Goal: Task Accomplishment & Management: Complete application form

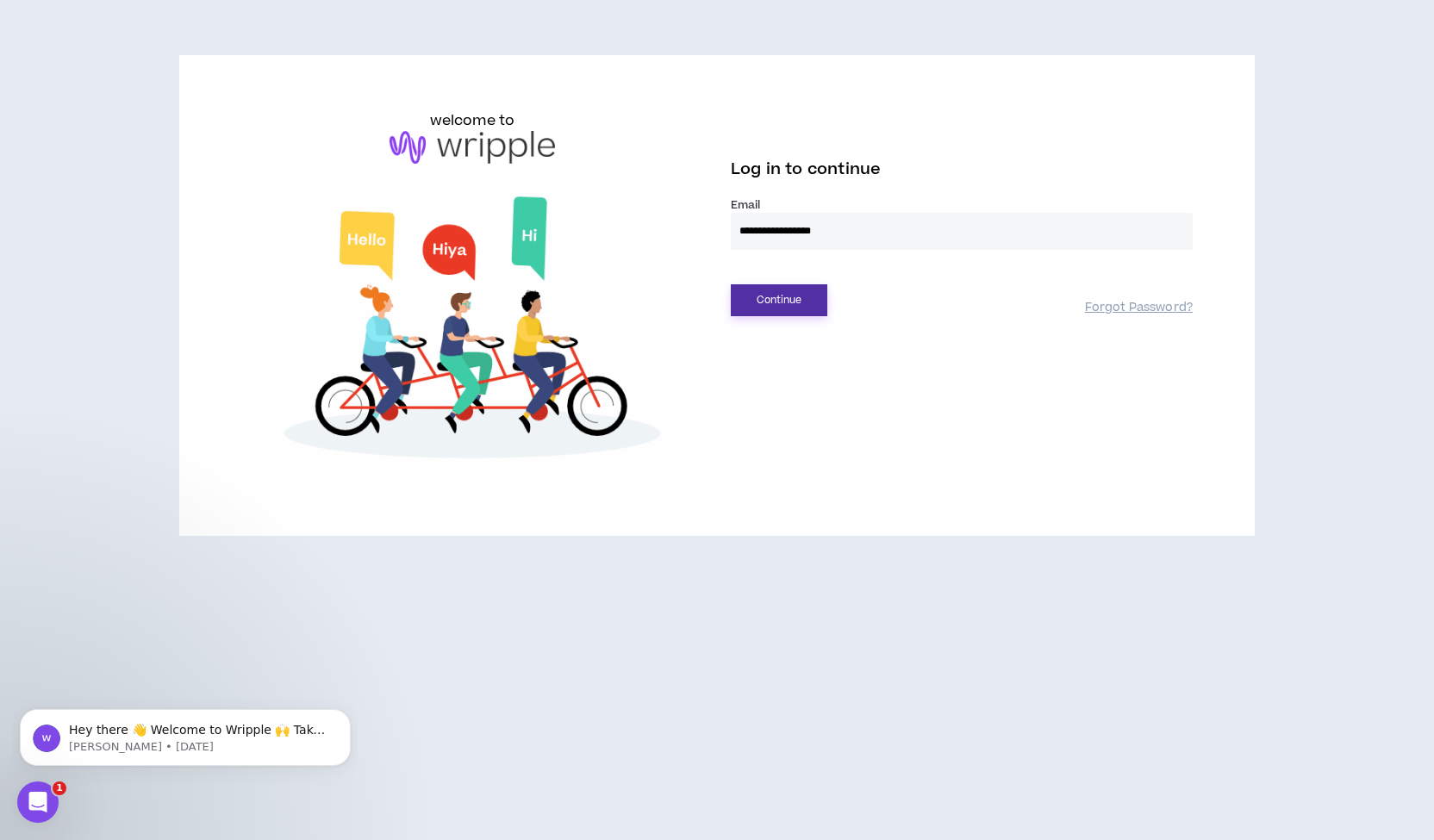
type input "**********"
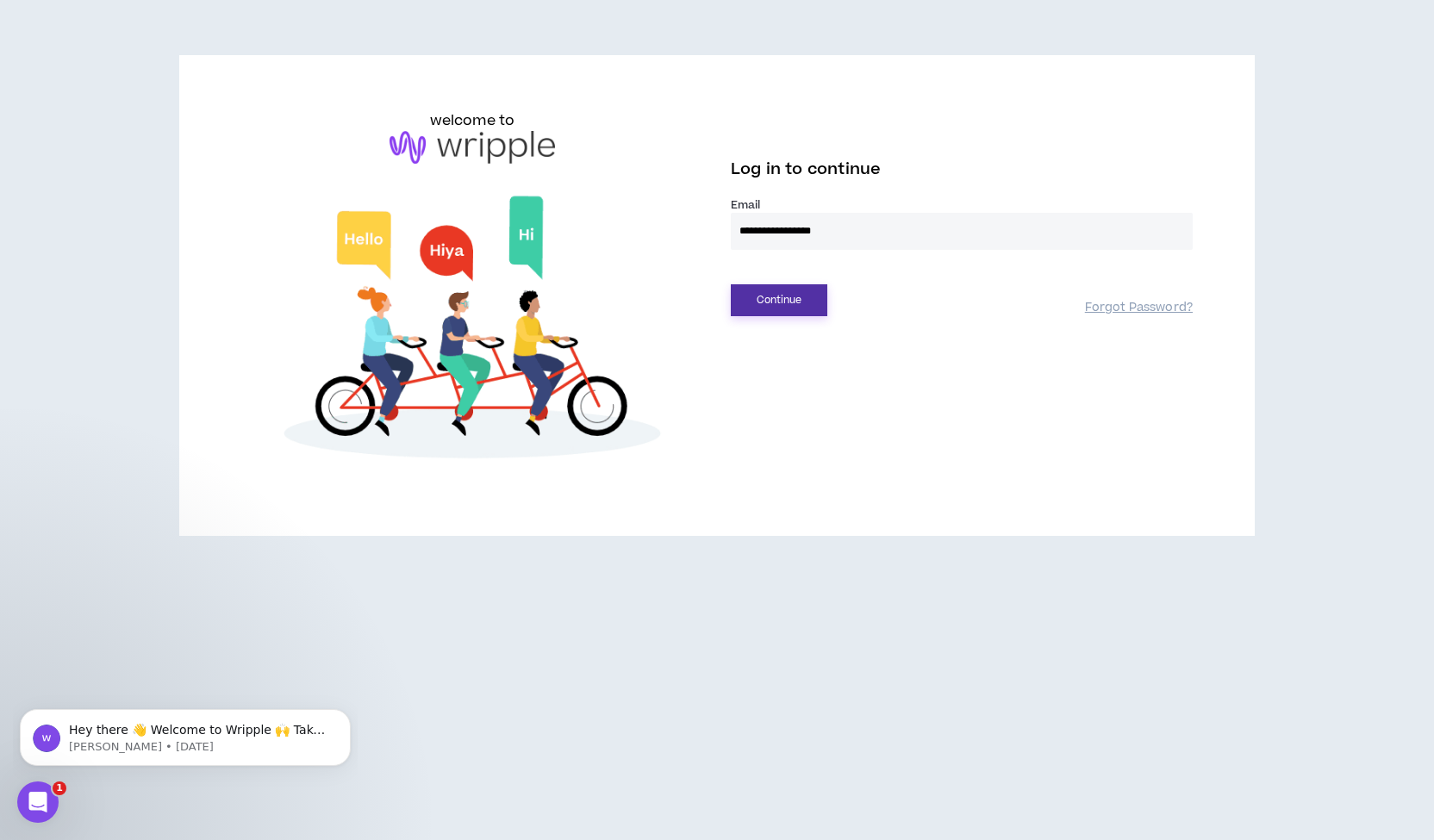
click at [792, 301] on button "Continue" at bounding box center [779, 300] width 97 height 32
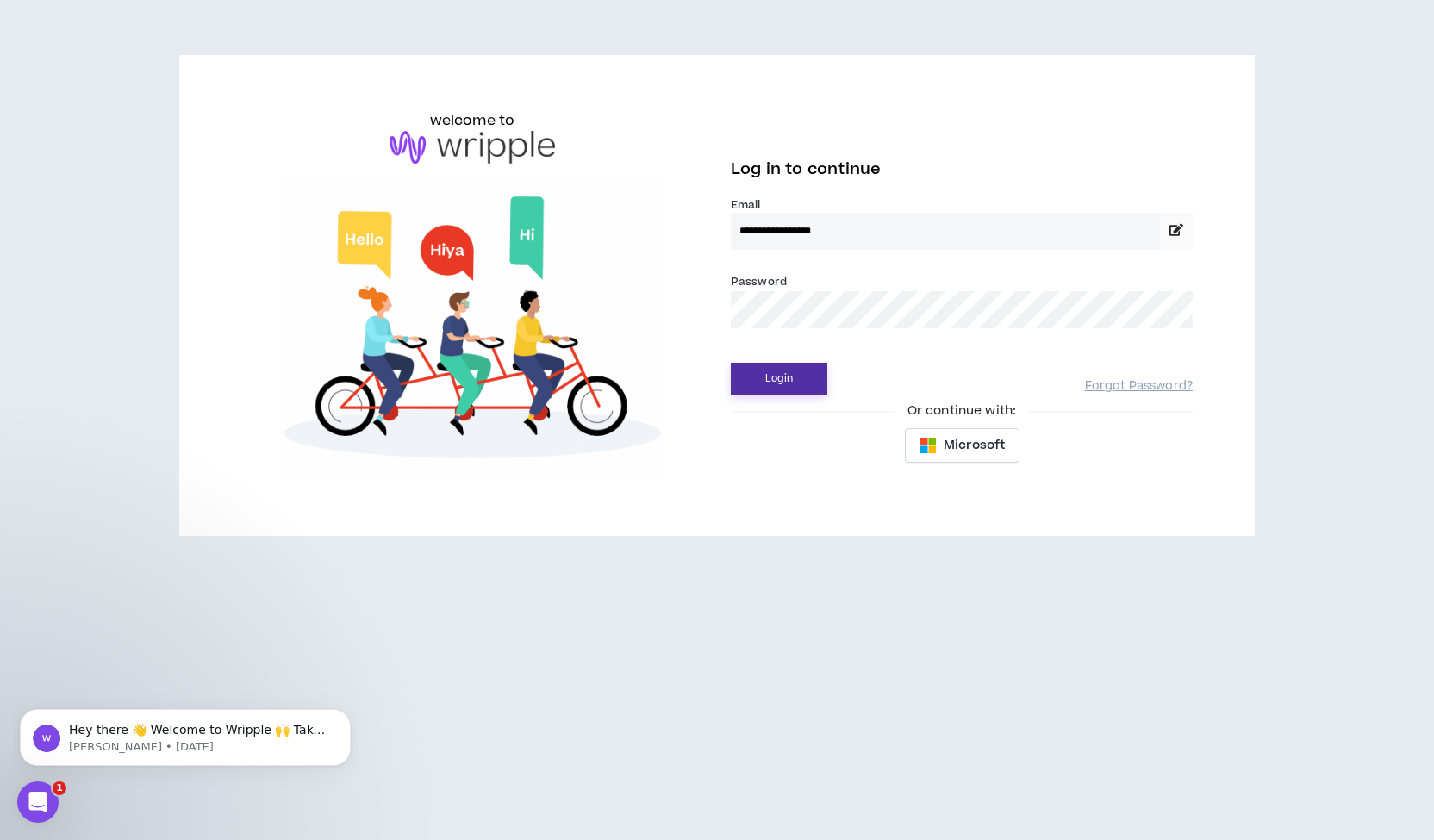
click at [731, 362] on button "Login" at bounding box center [779, 378] width 97 height 32
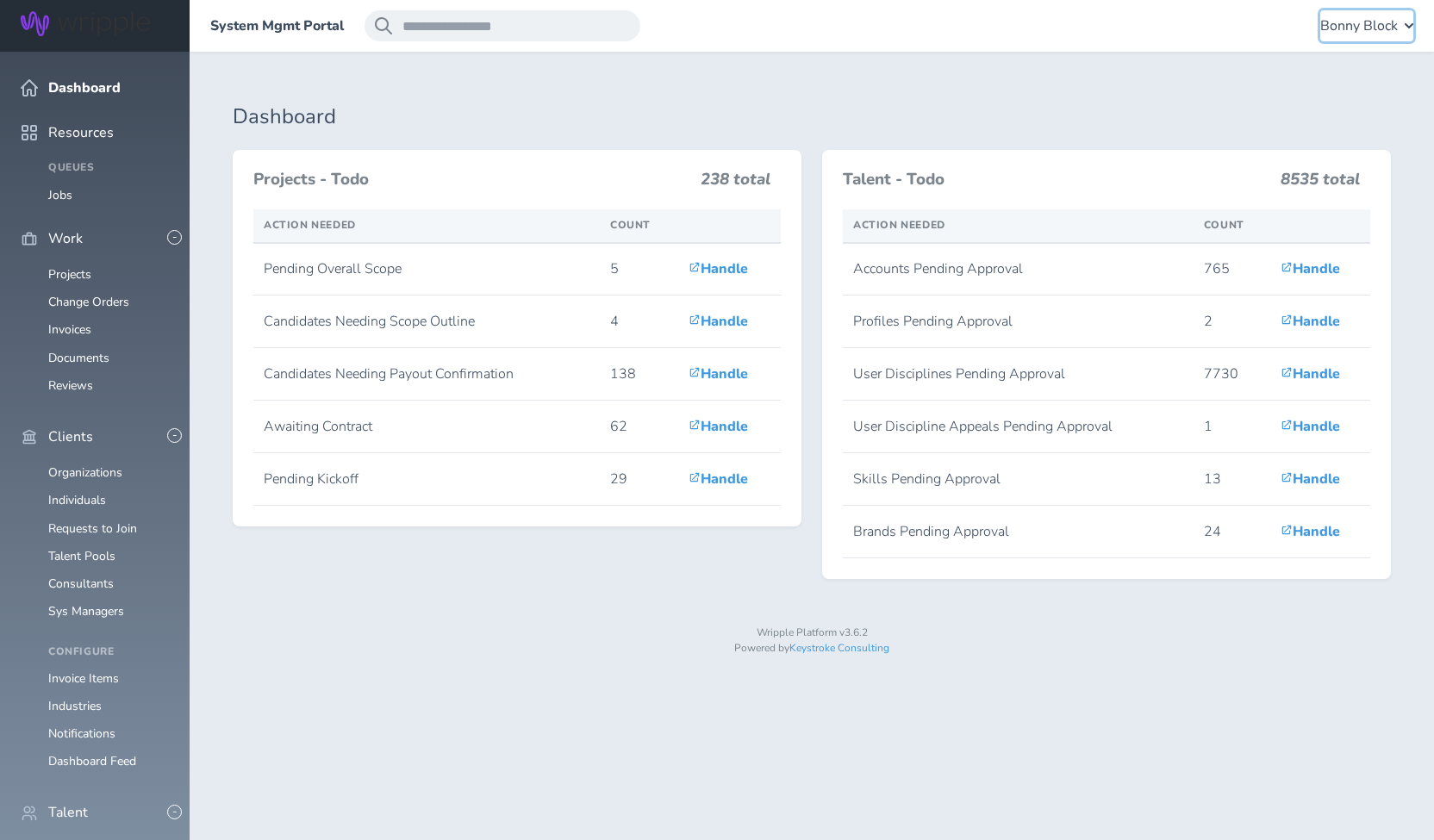
click at [1336, 26] on span "Bonny Block" at bounding box center [1358, 25] width 77 height 15
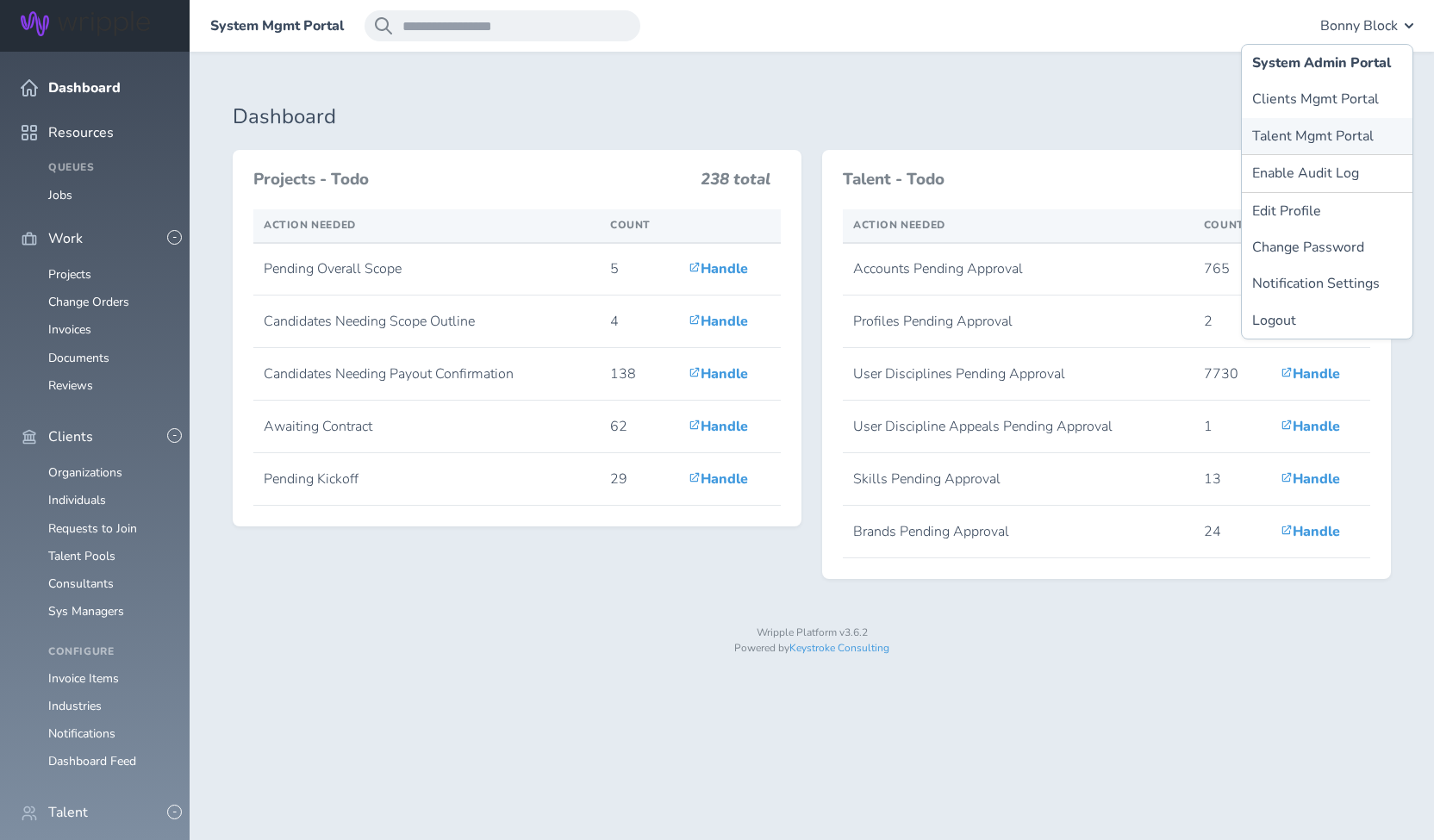
click at [1289, 131] on link "Talent Mgmt Portal" at bounding box center [1327, 136] width 171 height 36
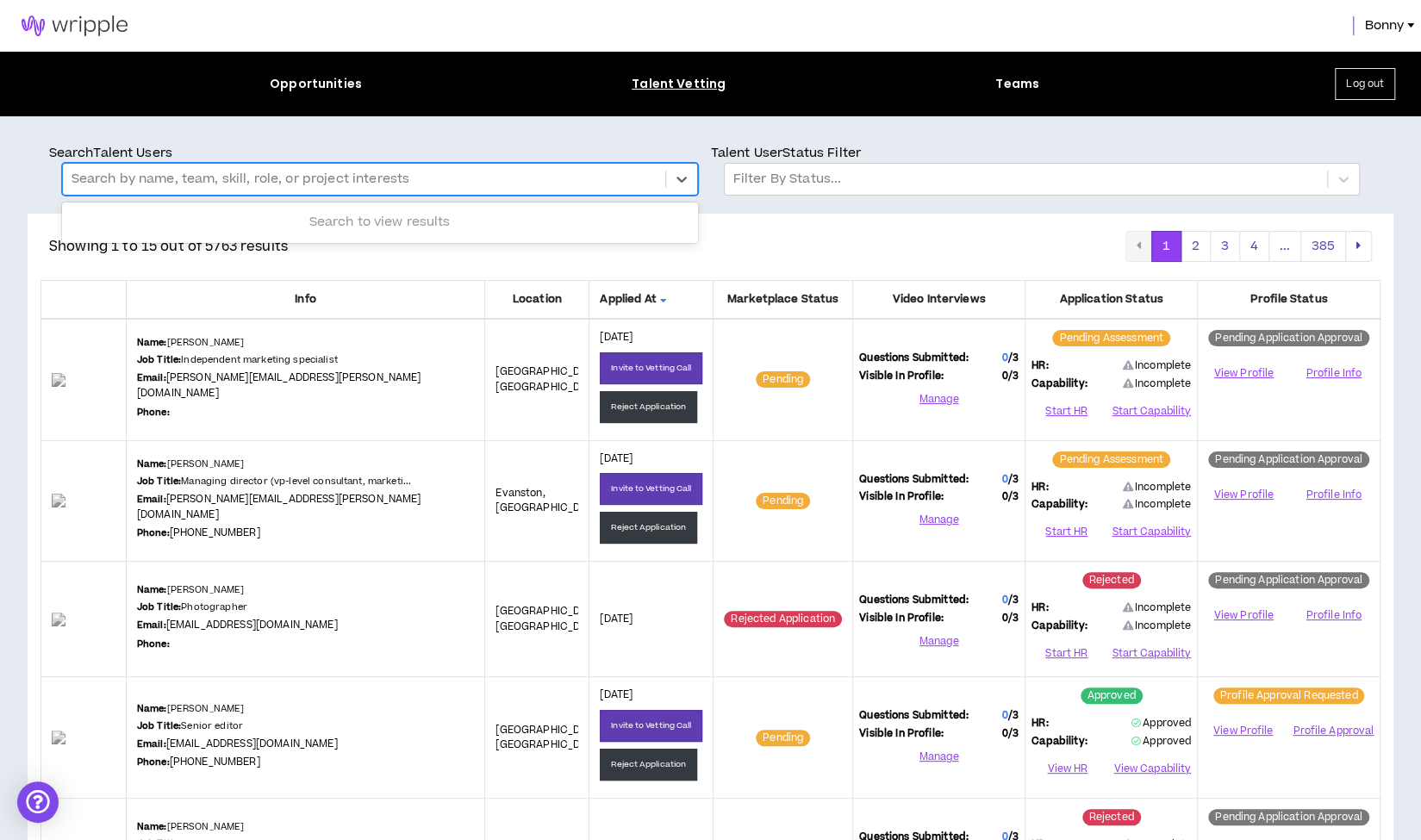
click at [134, 178] on div at bounding box center [364, 178] width 585 height 22
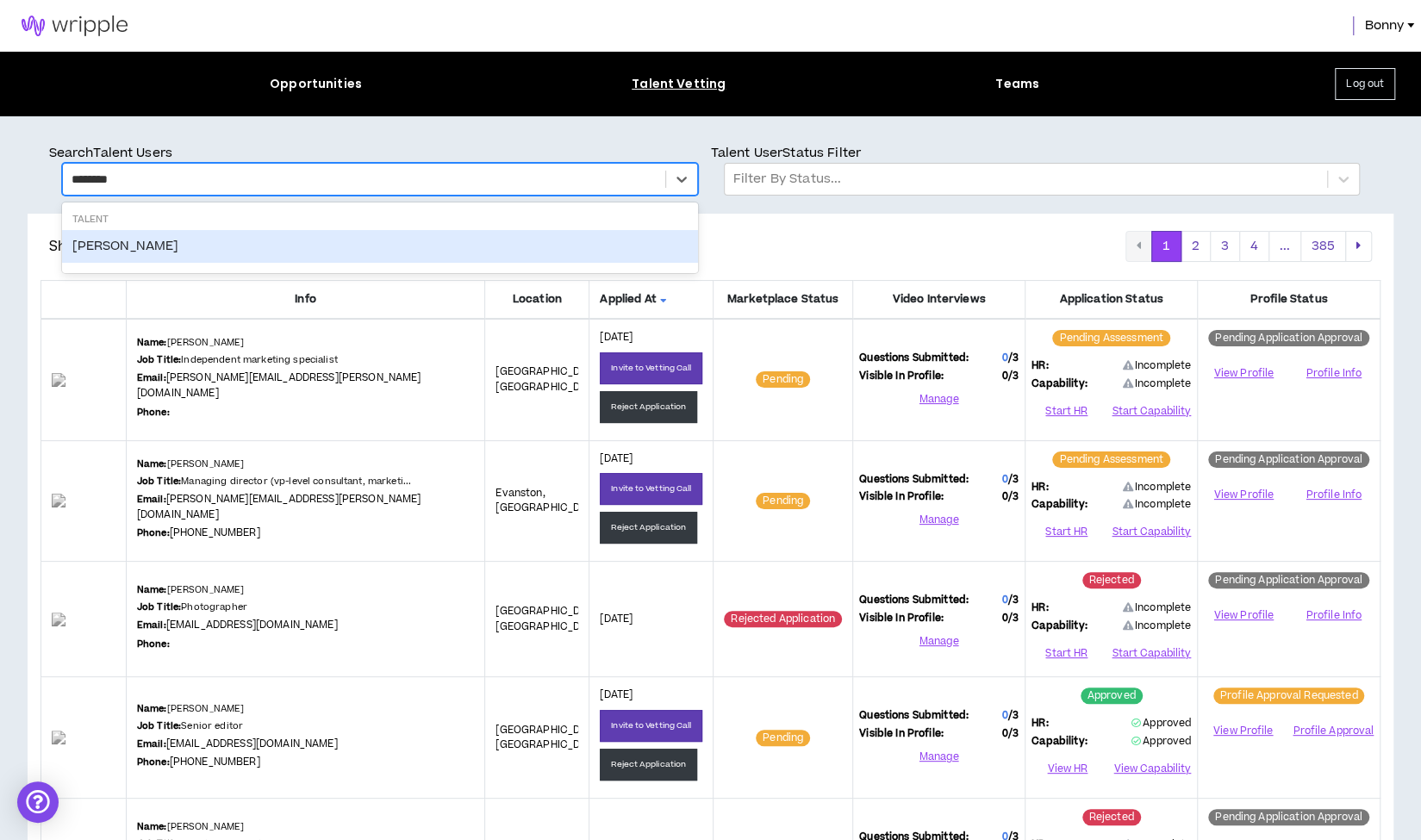
type input "*********"
click at [149, 250] on div "[PERSON_NAME]" at bounding box center [380, 246] width 636 height 33
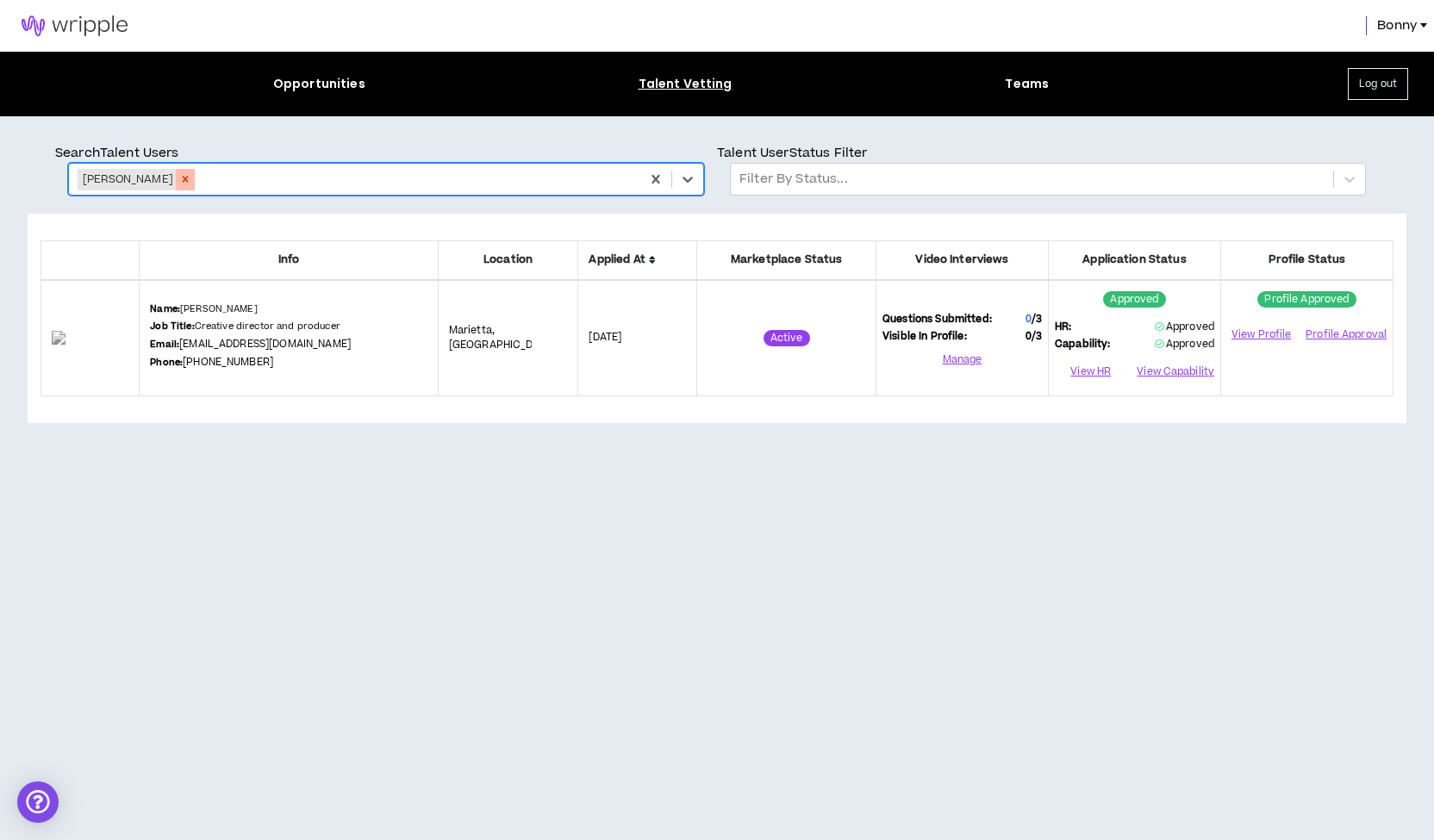
click at [183, 181] on icon "Remove Amanda Smith" at bounding box center [186, 179] width 6 height 6
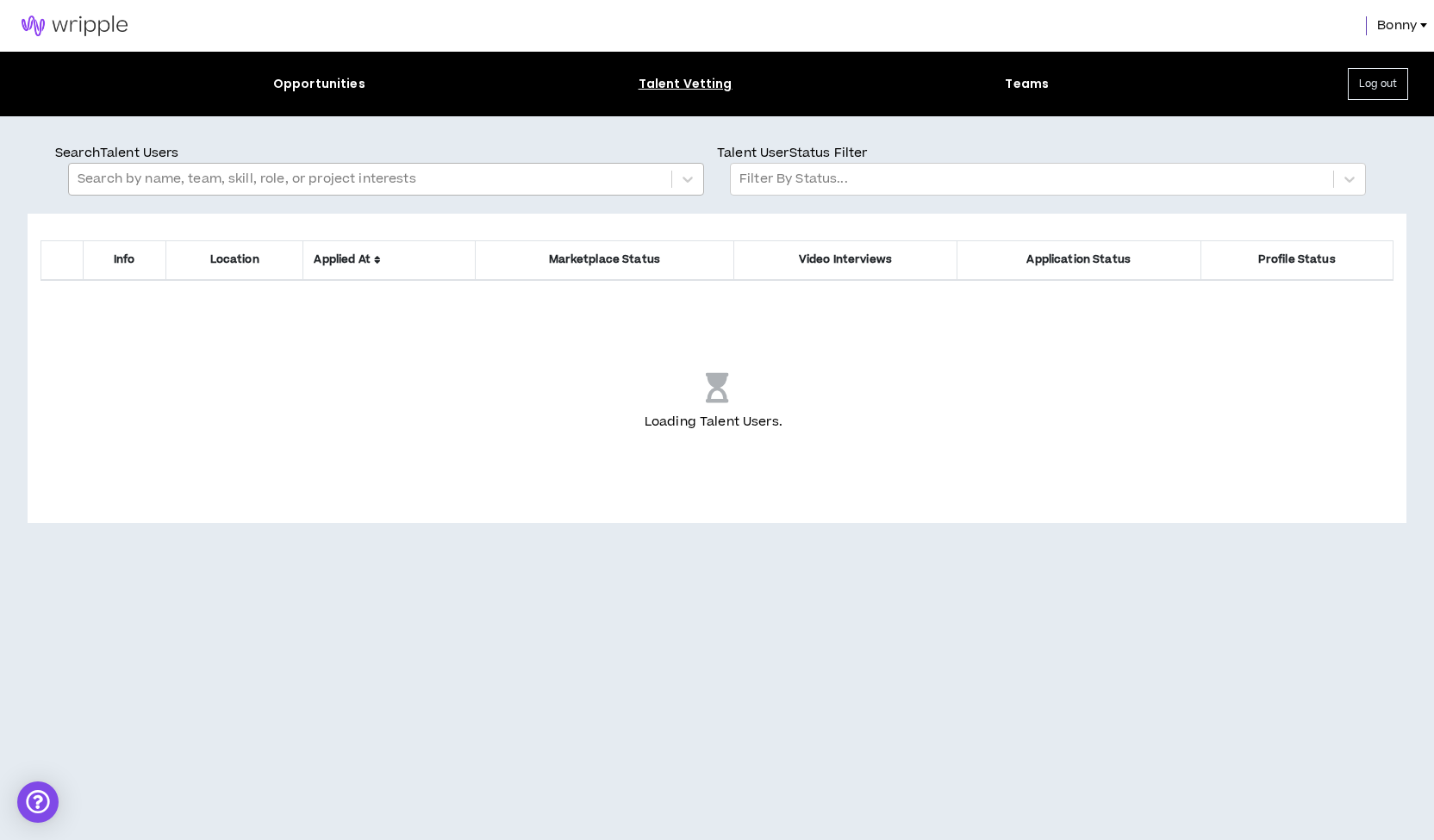
click at [1380, 25] on span "Bonny" at bounding box center [1397, 25] width 40 height 19
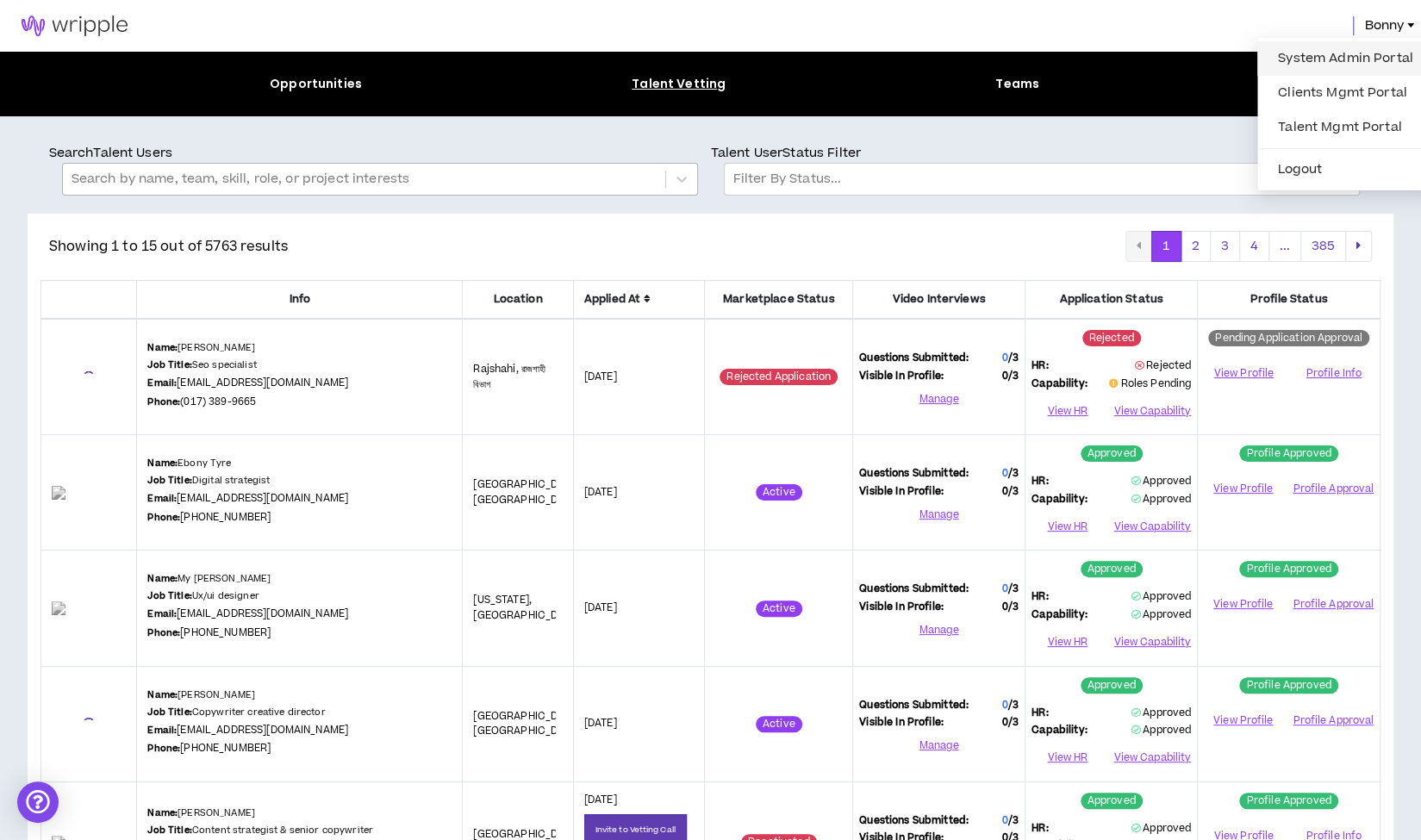
click at [1346, 58] on link "System Admin Portal" at bounding box center [1346, 58] width 156 height 26
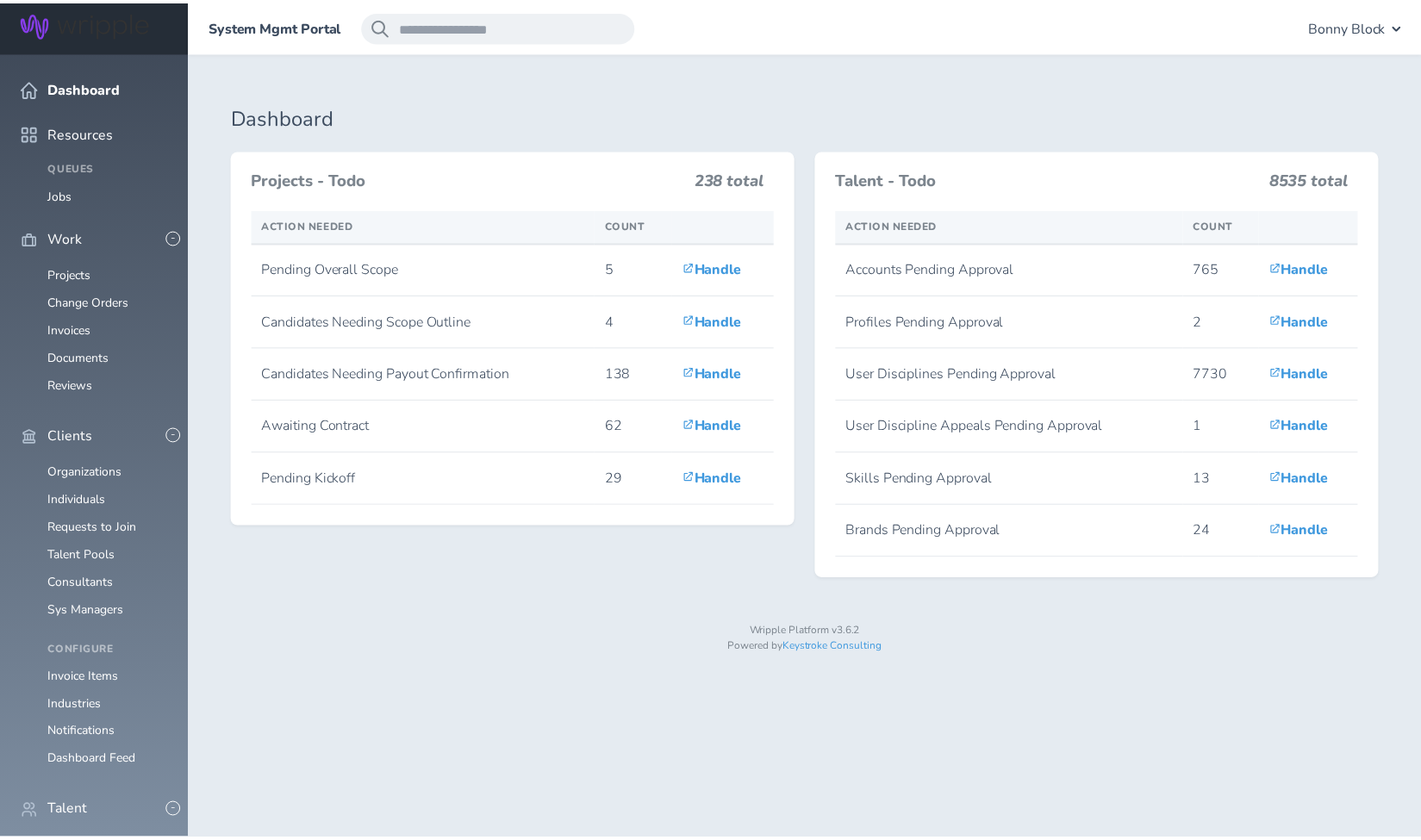
scroll to position [258, 0]
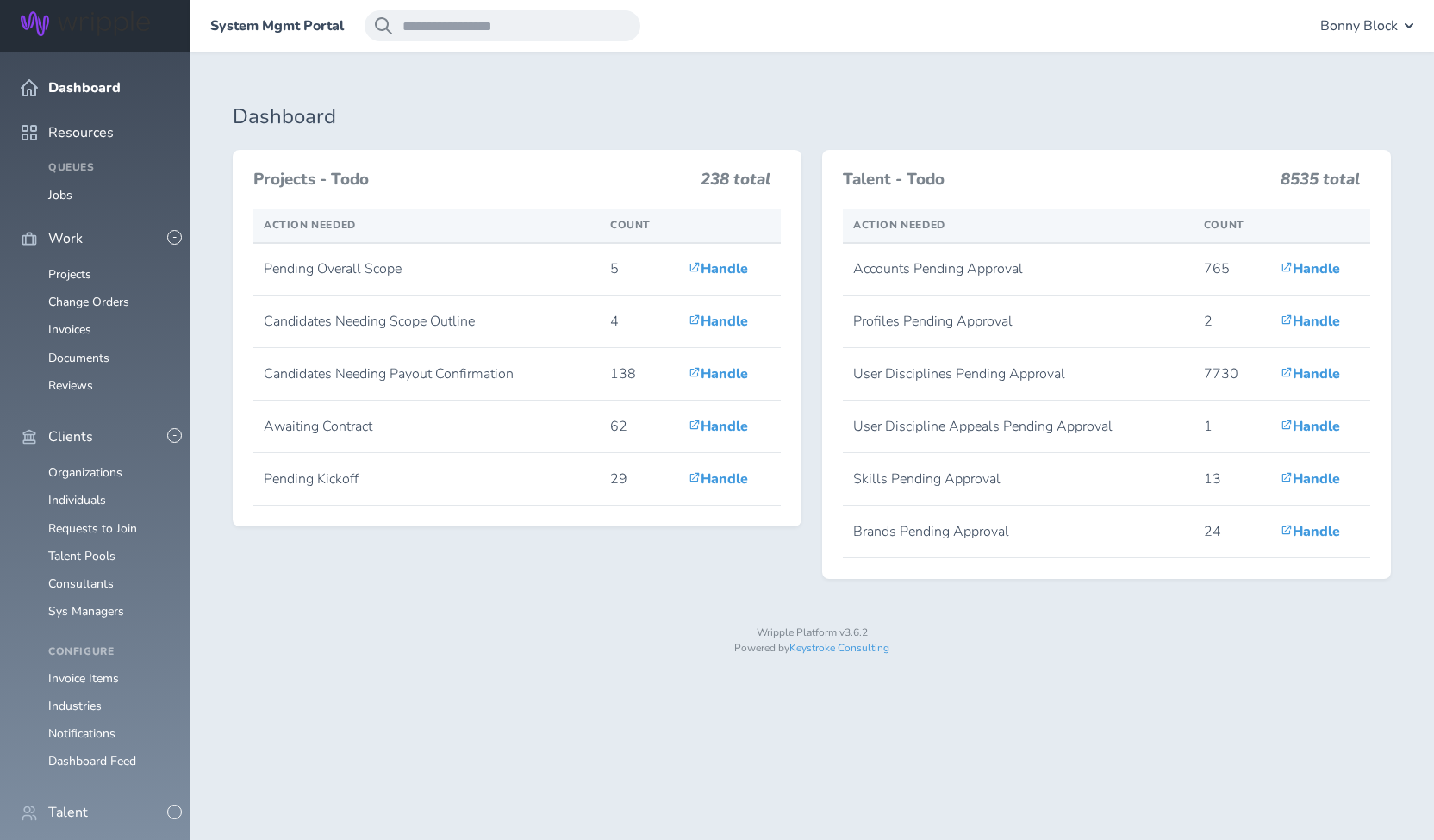
click at [68, 839] on link "Individuals" at bounding box center [76, 849] width 58 height 16
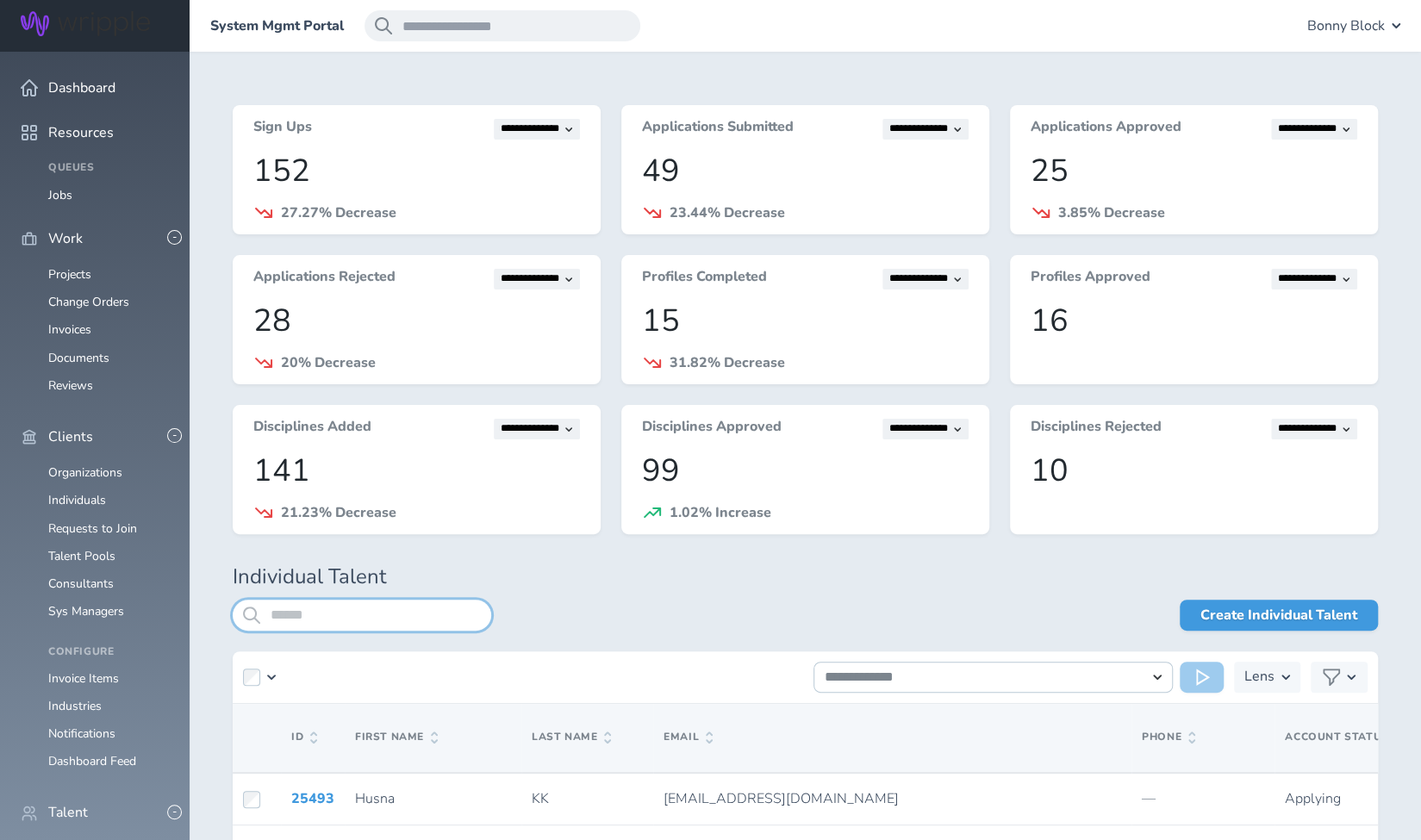
click at [295, 611] on input "search" at bounding box center [361, 614] width 258 height 31
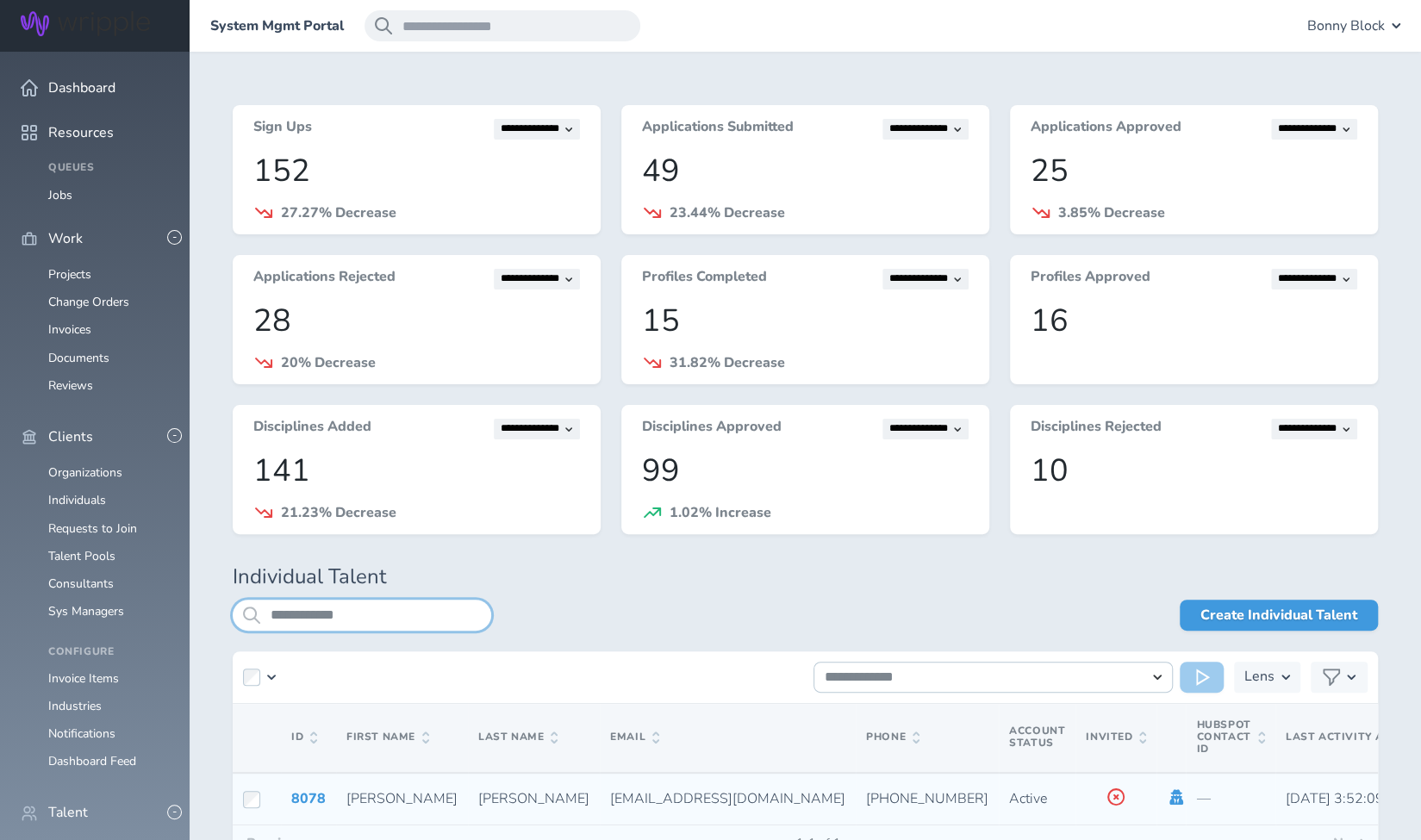
type input "**********"
click at [1170, 793] on icon at bounding box center [1177, 796] width 14 height 15
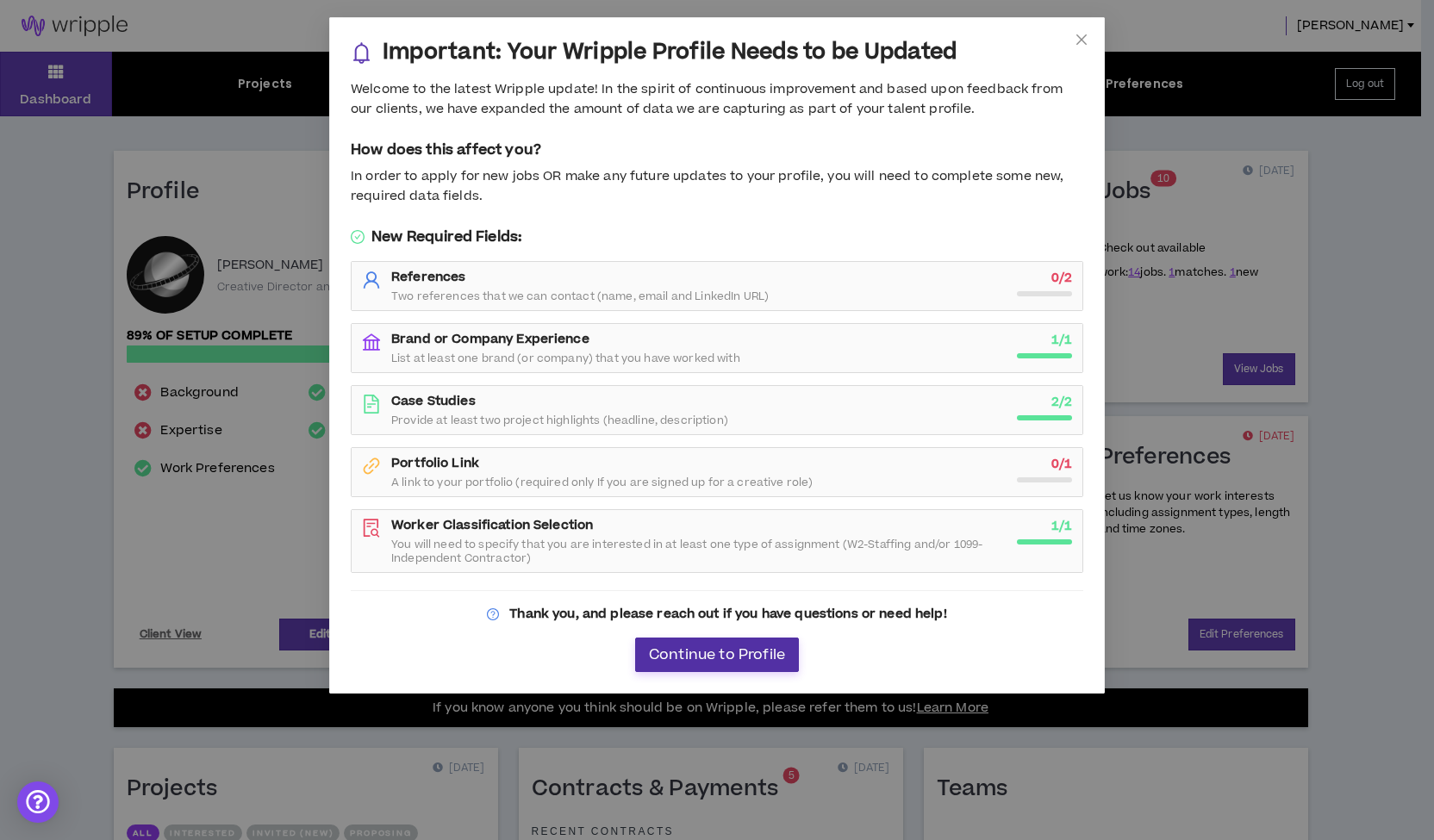
click at [689, 647] on span "Continue to Profile" at bounding box center [717, 655] width 136 height 16
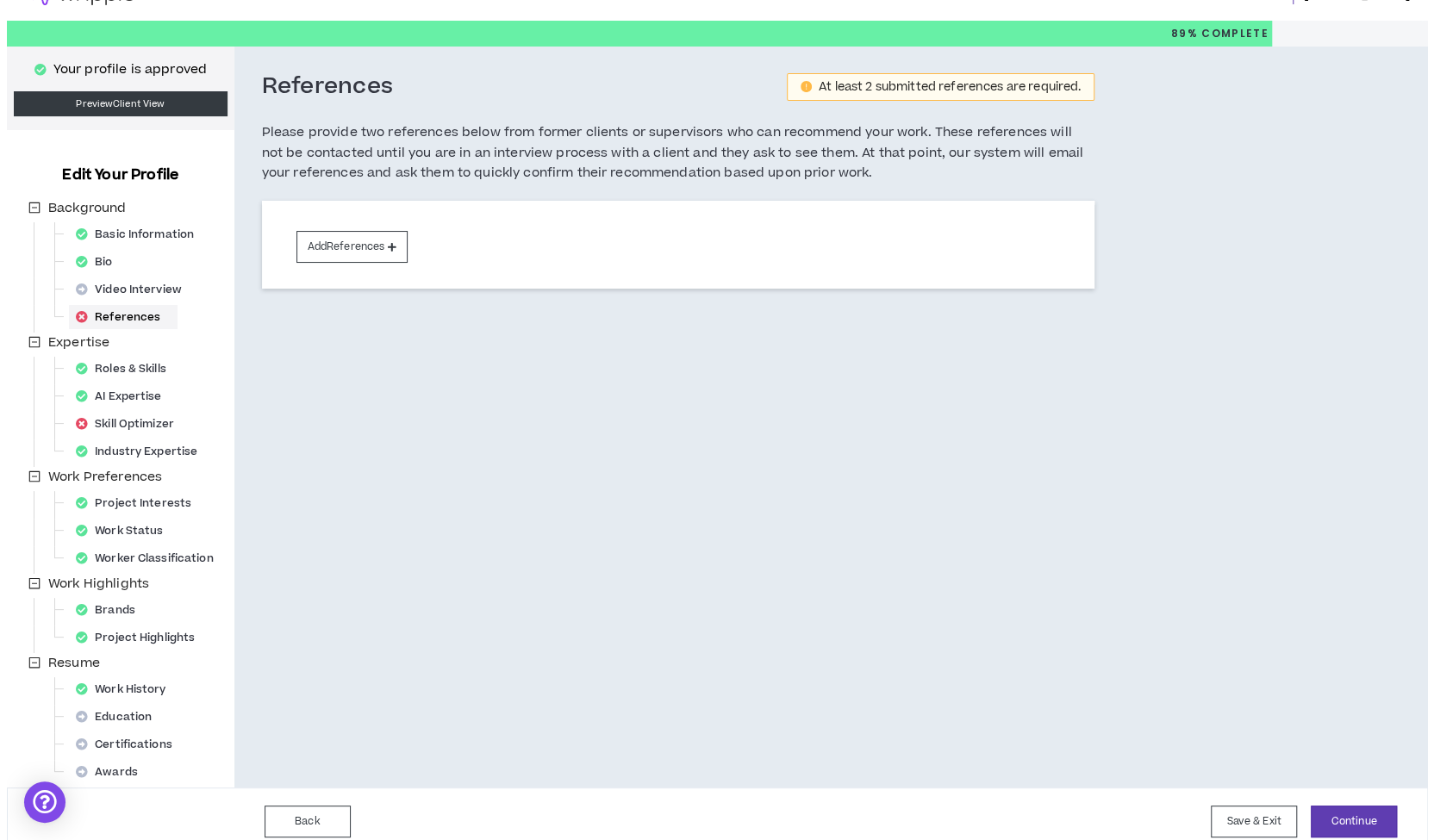
scroll to position [44, 0]
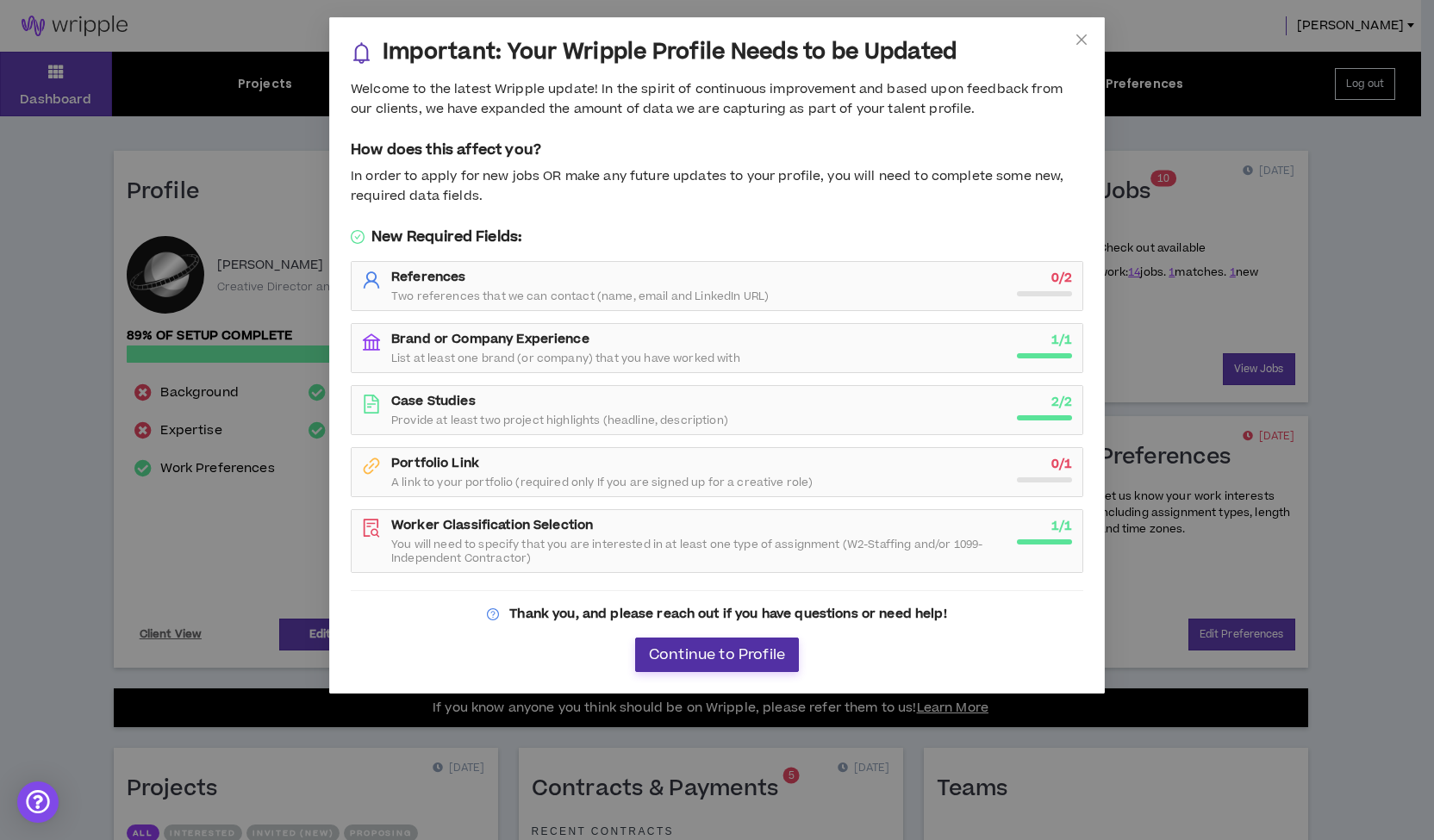
click at [703, 657] on span "Continue to Profile" at bounding box center [717, 655] width 136 height 16
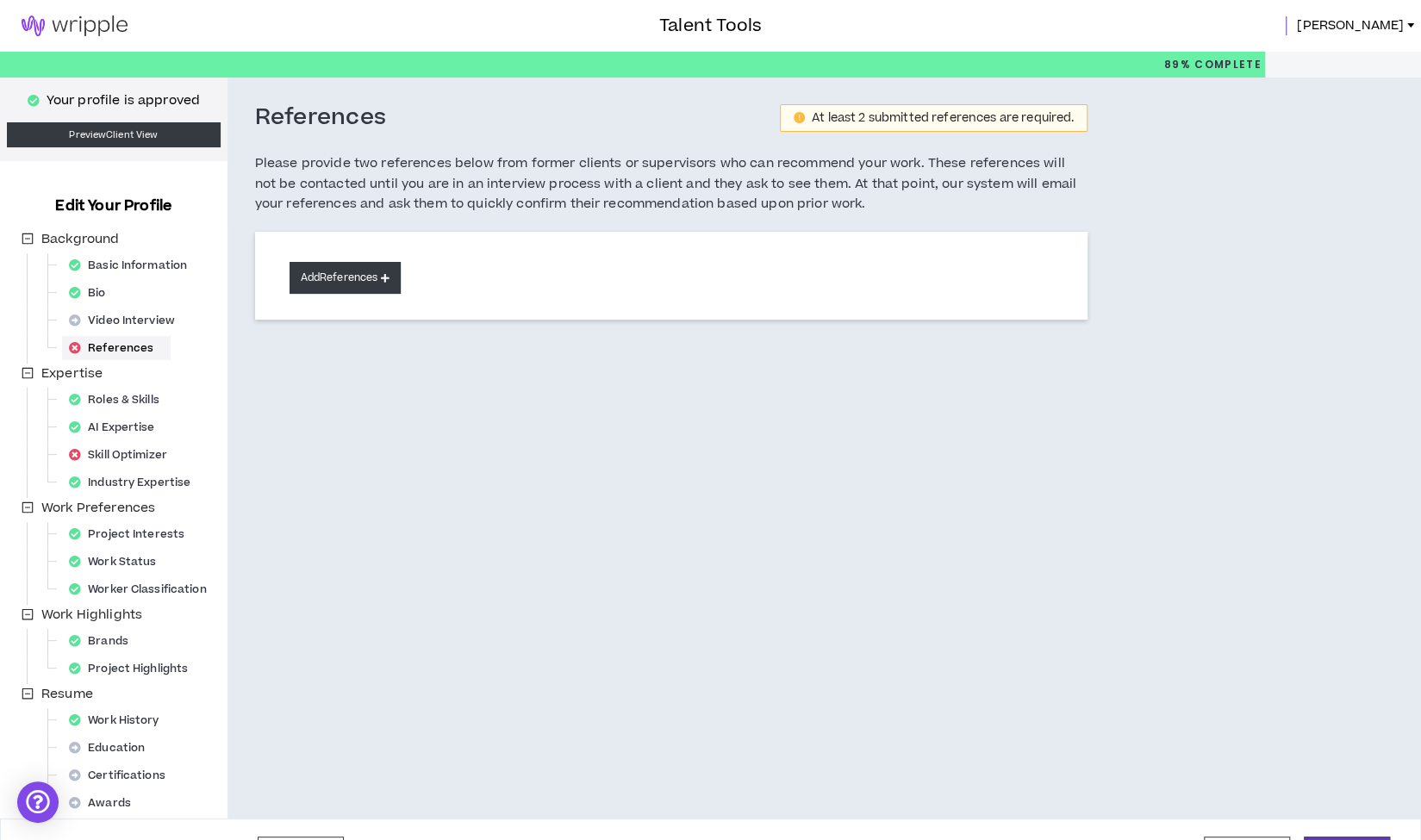
click at [327, 274] on button "Add References" at bounding box center [345, 278] width 112 height 32
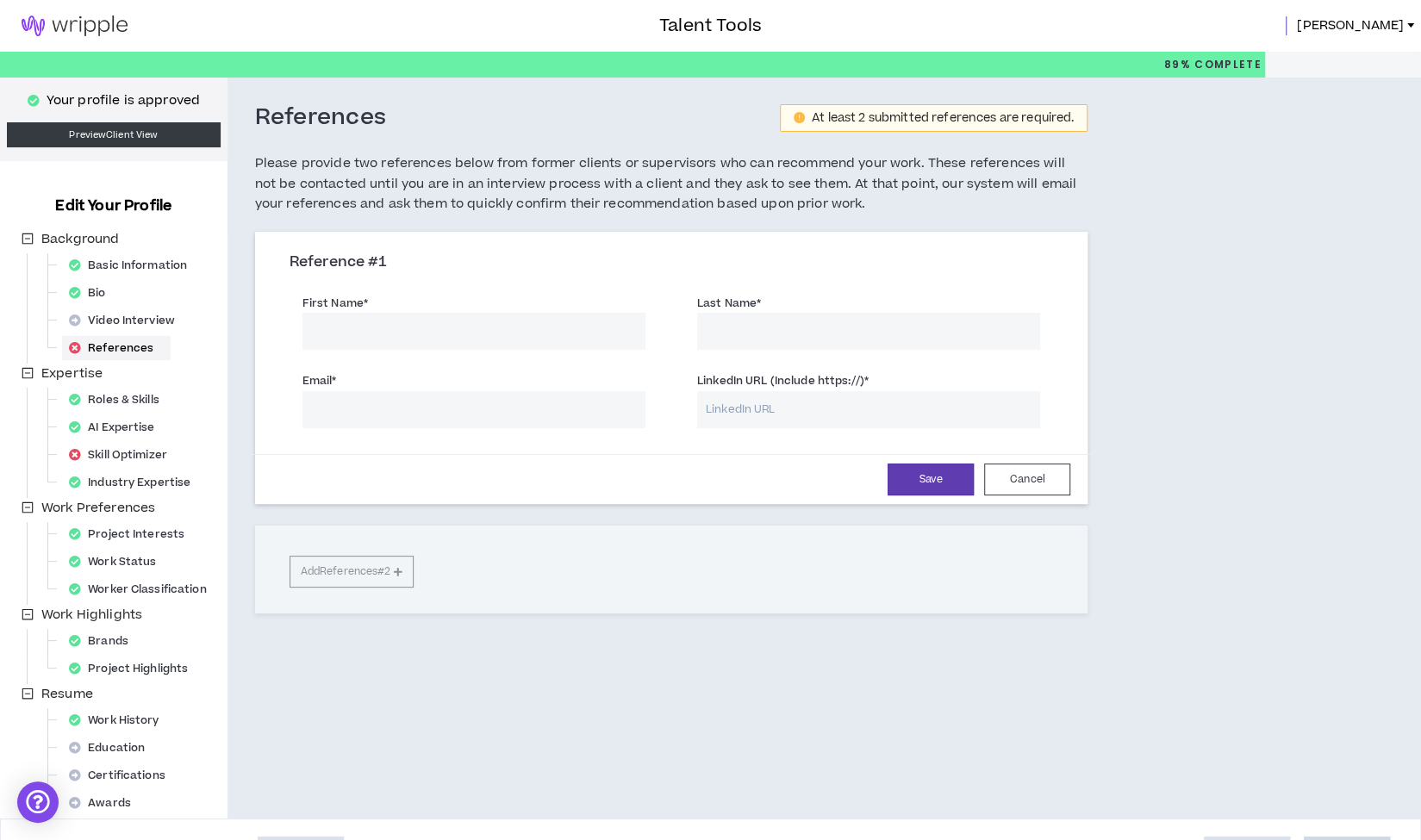
click at [378, 344] on input "First Name *" at bounding box center [474, 331] width 343 height 37
type input "Bonny"
type input "[PERSON_NAME]"
click at [361, 413] on input "Email *" at bounding box center [474, 409] width 343 height 37
type input "[EMAIL_ADDRESS][DOMAIN_NAME]"
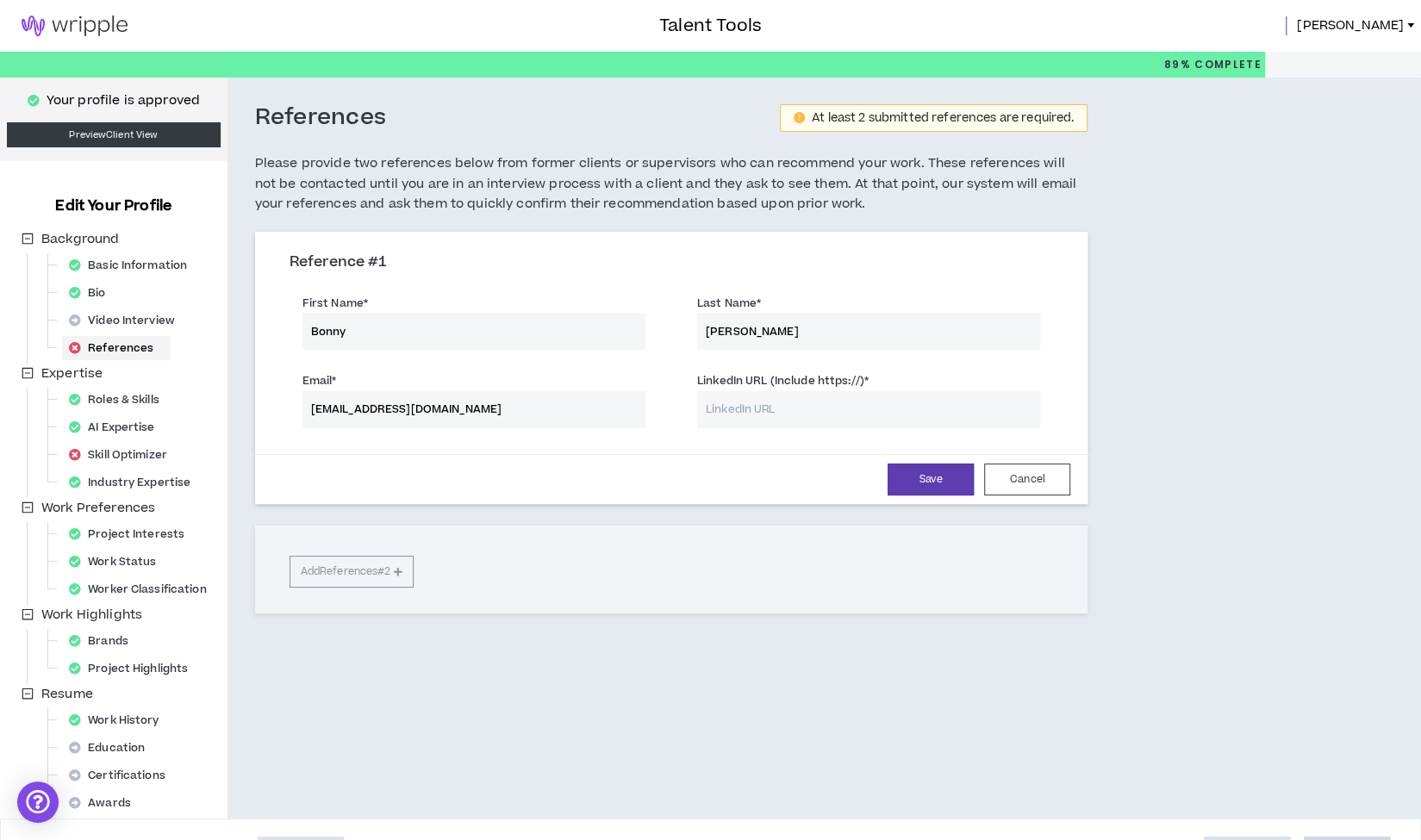
click at [814, 408] on input "LinkedIn URL (Include https://) *" at bounding box center [869, 409] width 343 height 37
drag, startPoint x: 763, startPoint y: 324, endPoint x: 697, endPoint y: 321, distance: 66.1
click at [697, 321] on input "[PERSON_NAME]" at bounding box center [869, 331] width 343 height 37
type input "Block"
drag, startPoint x: 522, startPoint y: 408, endPoint x: 270, endPoint y: 409, distance: 252.0
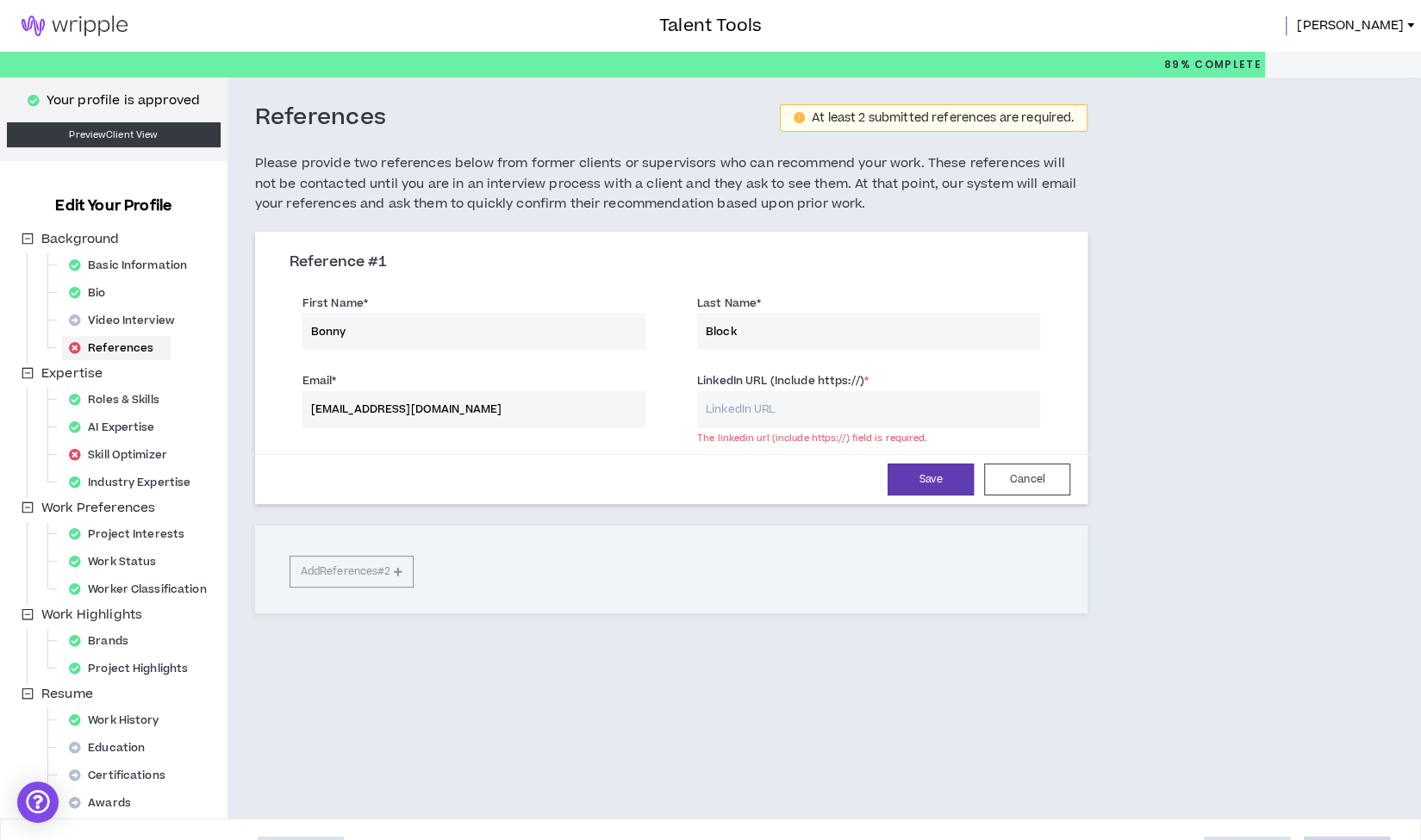
click at [270, 409] on div "Reference # 1 First Name * [PERSON_NAME] Last Name * Block Email * [EMAIL_ADDRE…" at bounding box center [671, 369] width 833 height 267
type input "[EMAIL_ADDRESS][DOMAIN_NAME]"
click at [713, 406] on input "LinkedIn URL (Include https://) *" at bounding box center [869, 409] width 343 height 37
click at [765, 408] on input "LinkedIn URL (Include https://) *" at bounding box center [869, 409] width 343 height 37
paste input "[URL][DOMAIN_NAME]"
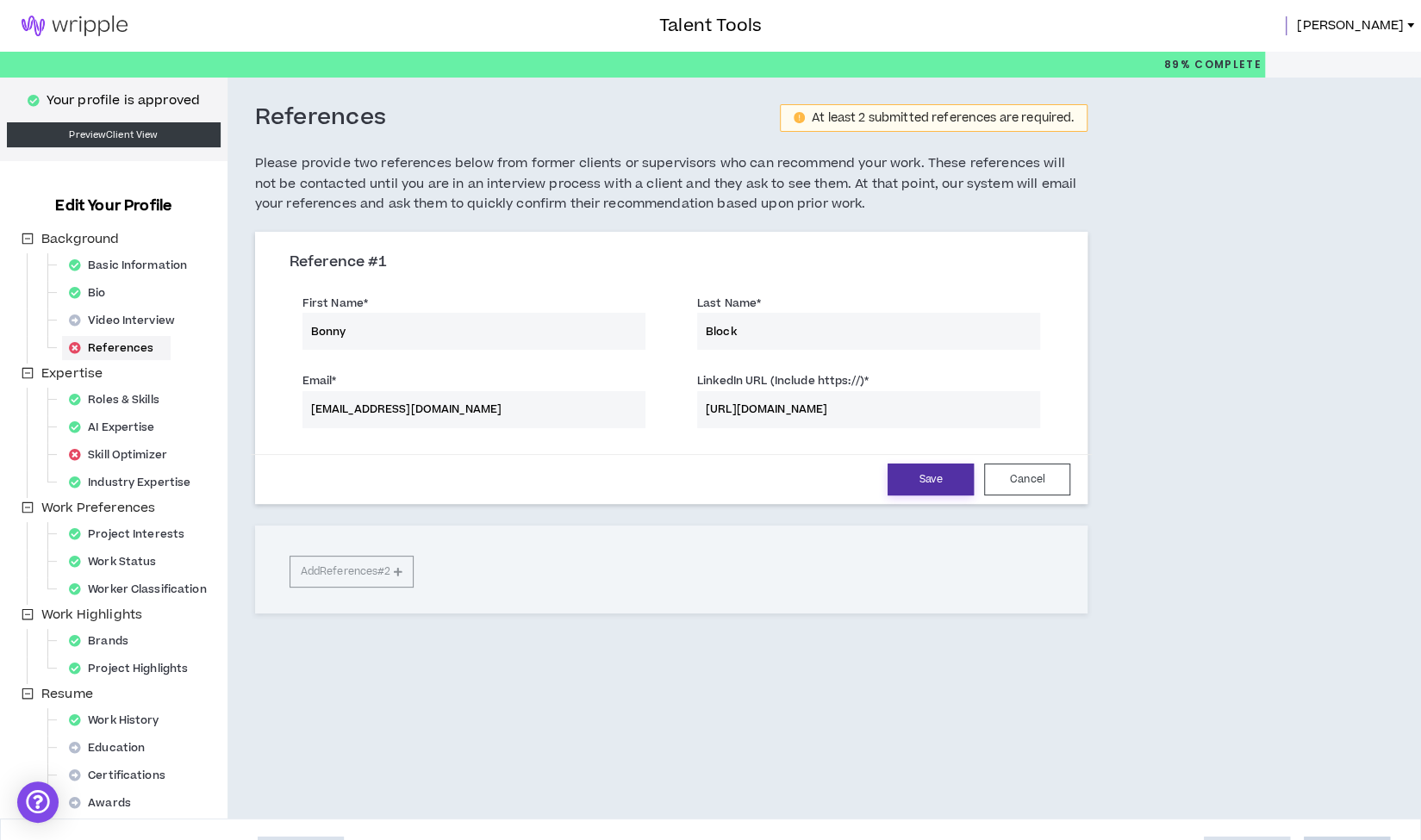
type input "[URL][DOMAIN_NAME]"
click at [921, 473] on button "Save" at bounding box center [930, 479] width 86 height 32
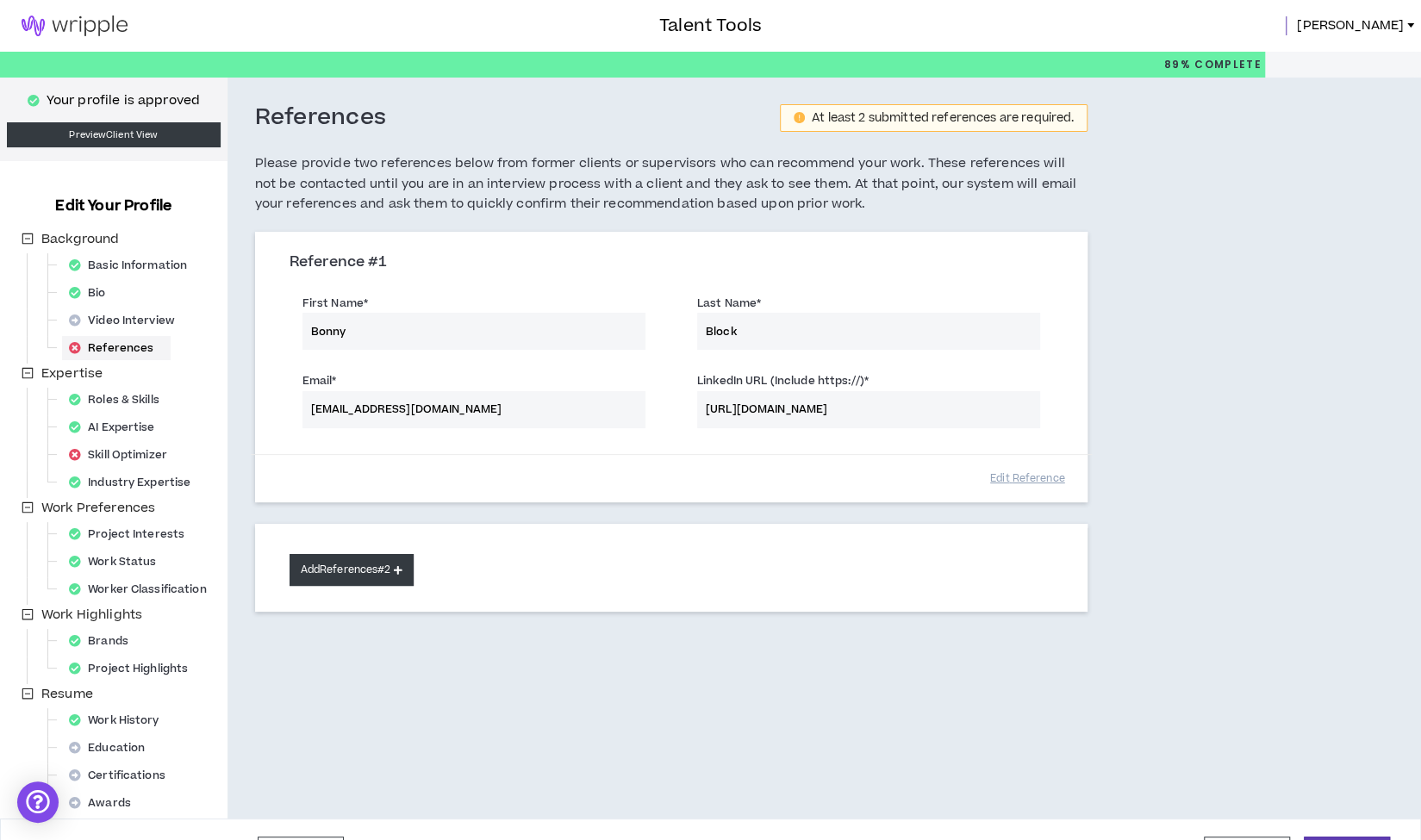
click at [363, 569] on button "Add References #2" at bounding box center [352, 570] width 125 height 32
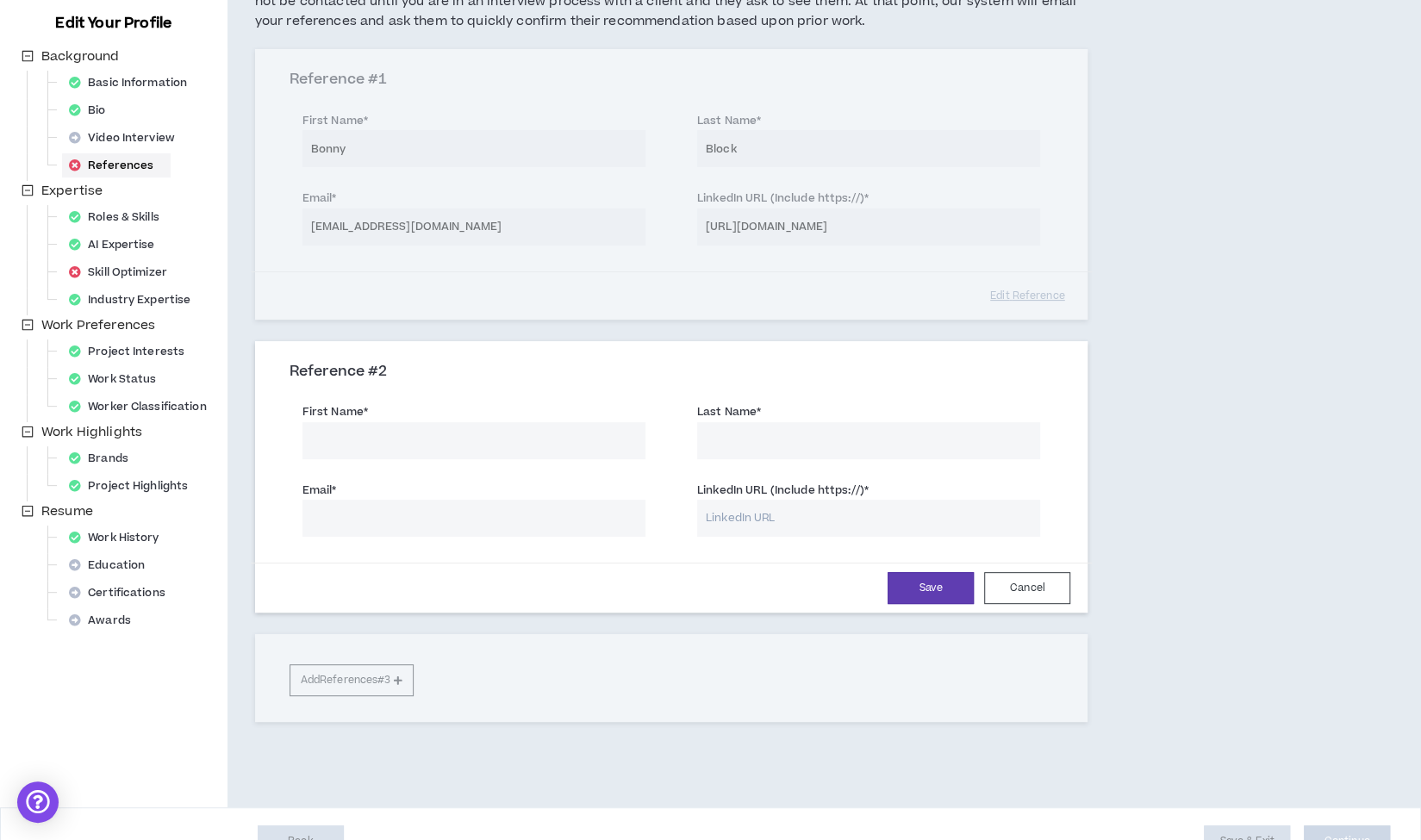
scroll to position [214, 0]
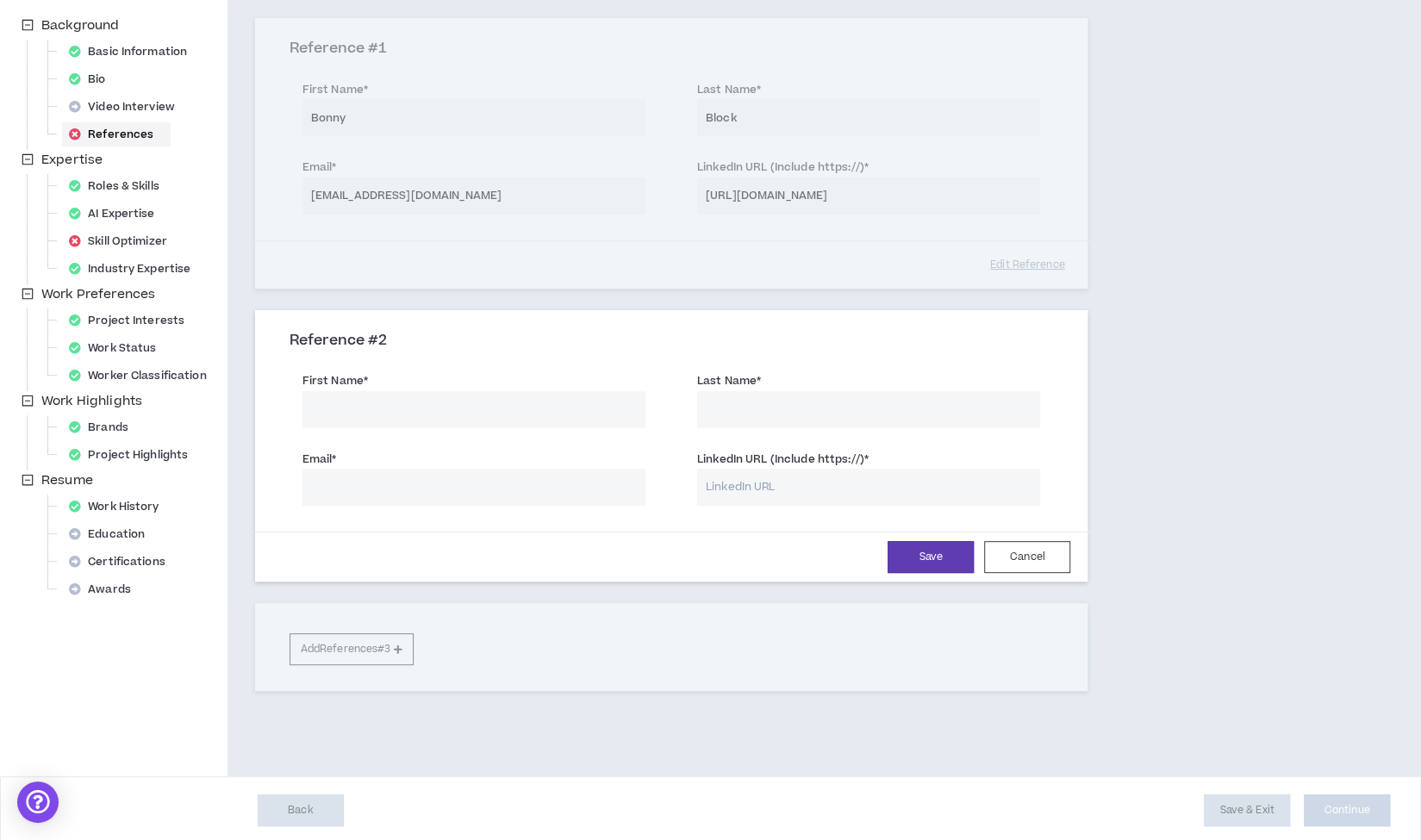
click at [385, 411] on input "First Name *" at bounding box center [474, 409] width 343 height 37
type input "Bonny"
type input "[PERSON_NAME]"
click at [381, 492] on input "Email *" at bounding box center [474, 487] width 343 height 37
type input "[EMAIL_ADDRESS][DOMAIN_NAME]"
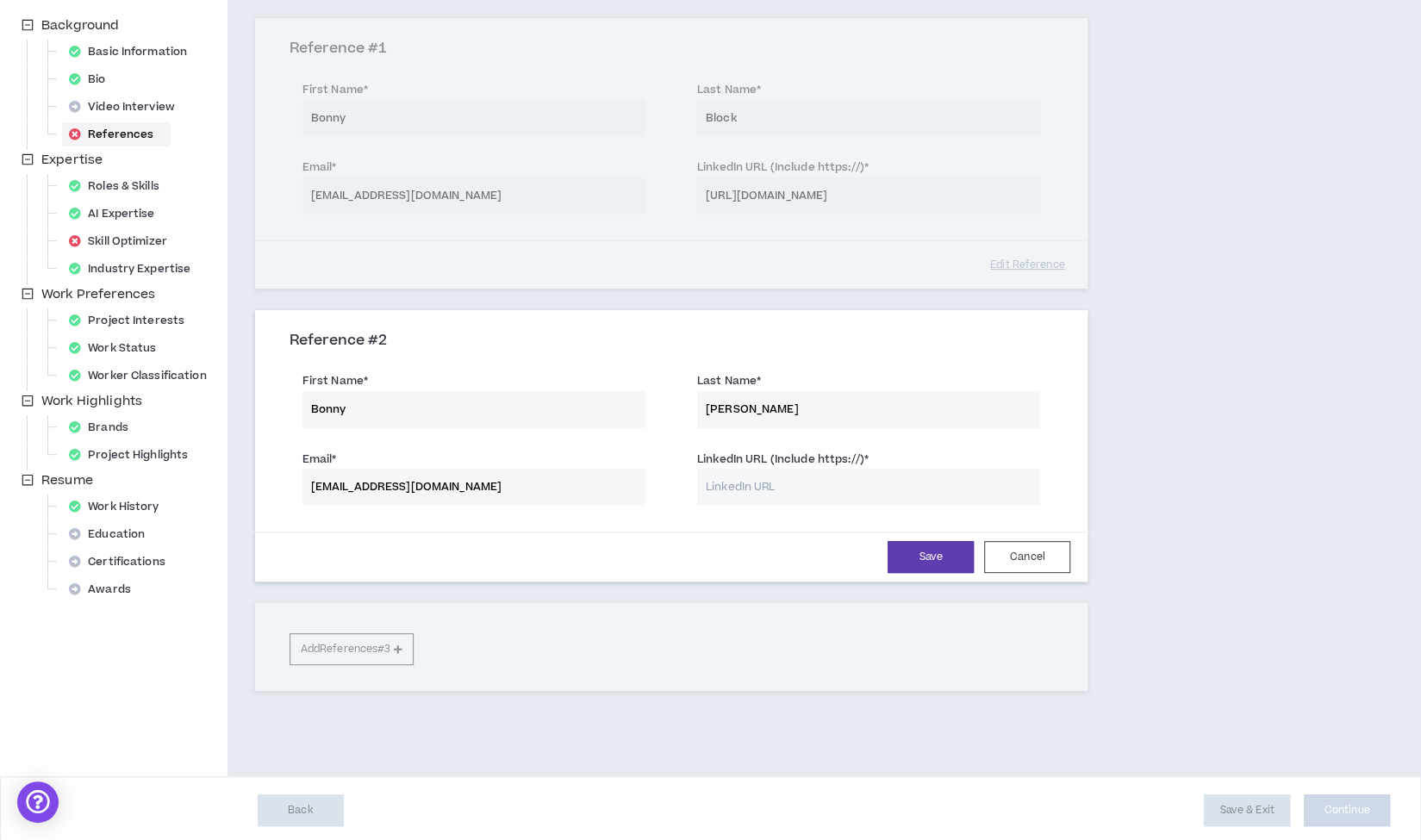
click at [745, 495] on input "LinkedIn URL (Include https://) *" at bounding box center [869, 487] width 343 height 37
paste input "[URL][DOMAIN_NAME][PERSON_NAME]"
type input "[URL][DOMAIN_NAME][PERSON_NAME]"
click at [917, 554] on button "Save" at bounding box center [930, 557] width 86 height 32
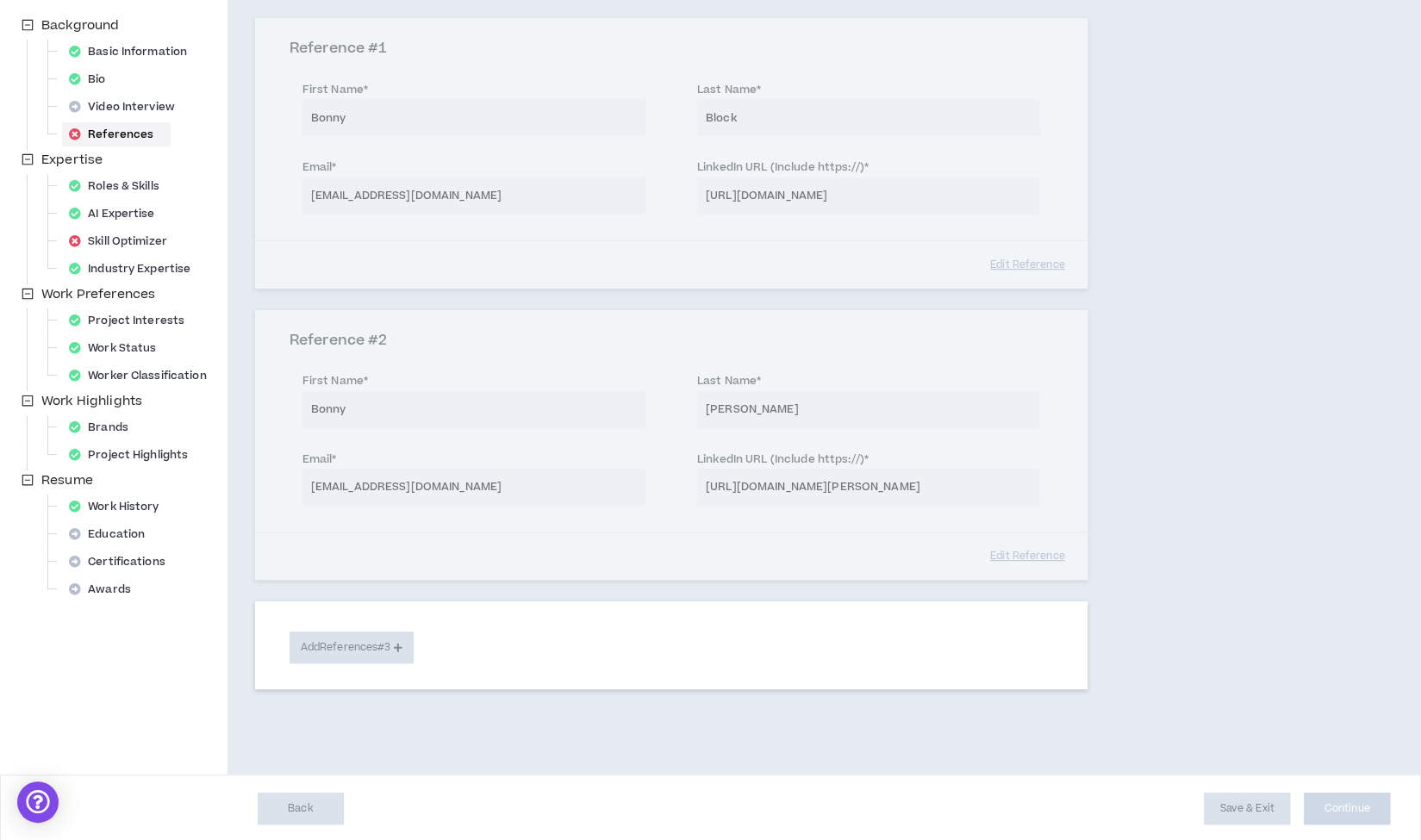
scroll to position [212, 0]
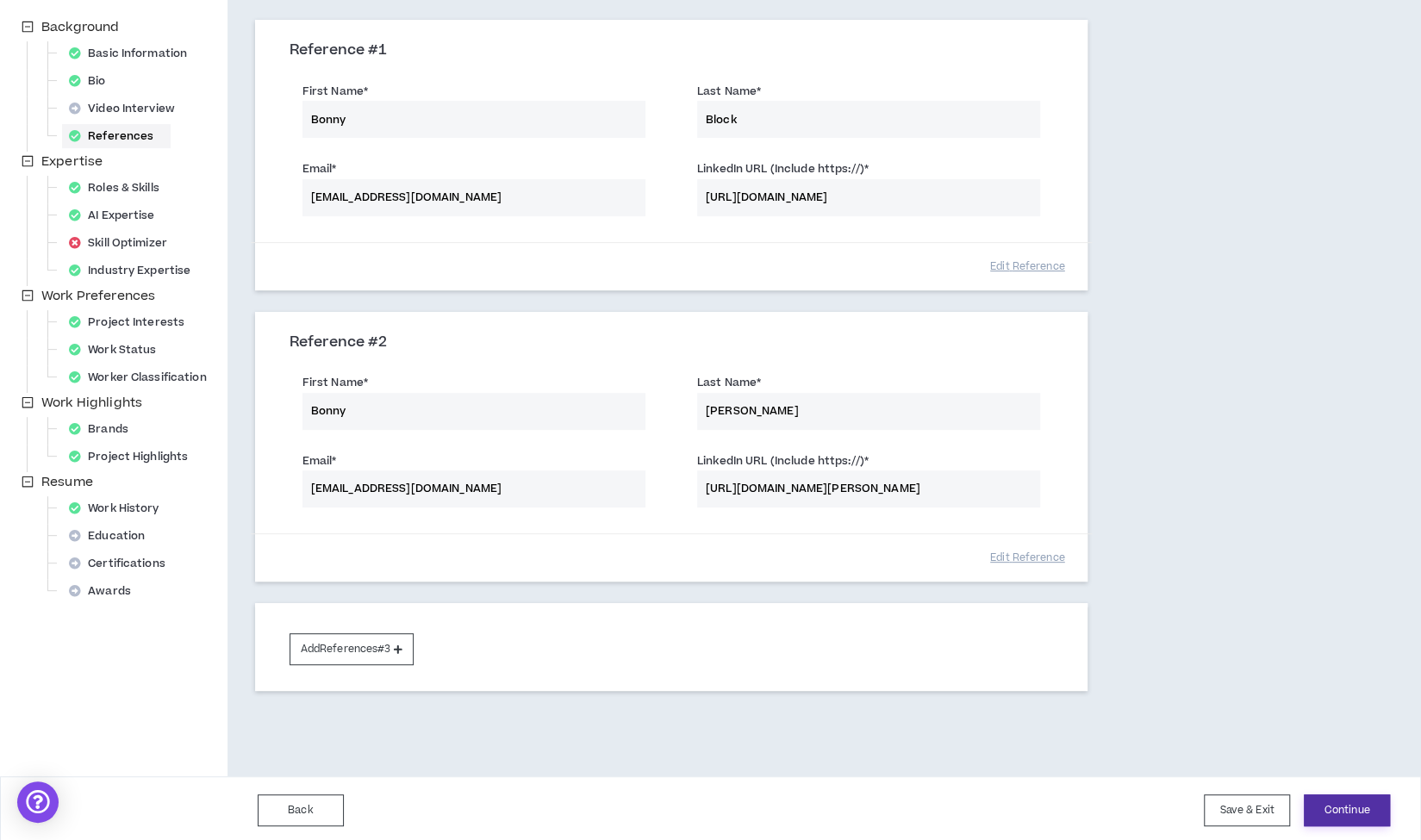
click at [1342, 802] on button "Continue" at bounding box center [1346, 810] width 86 height 32
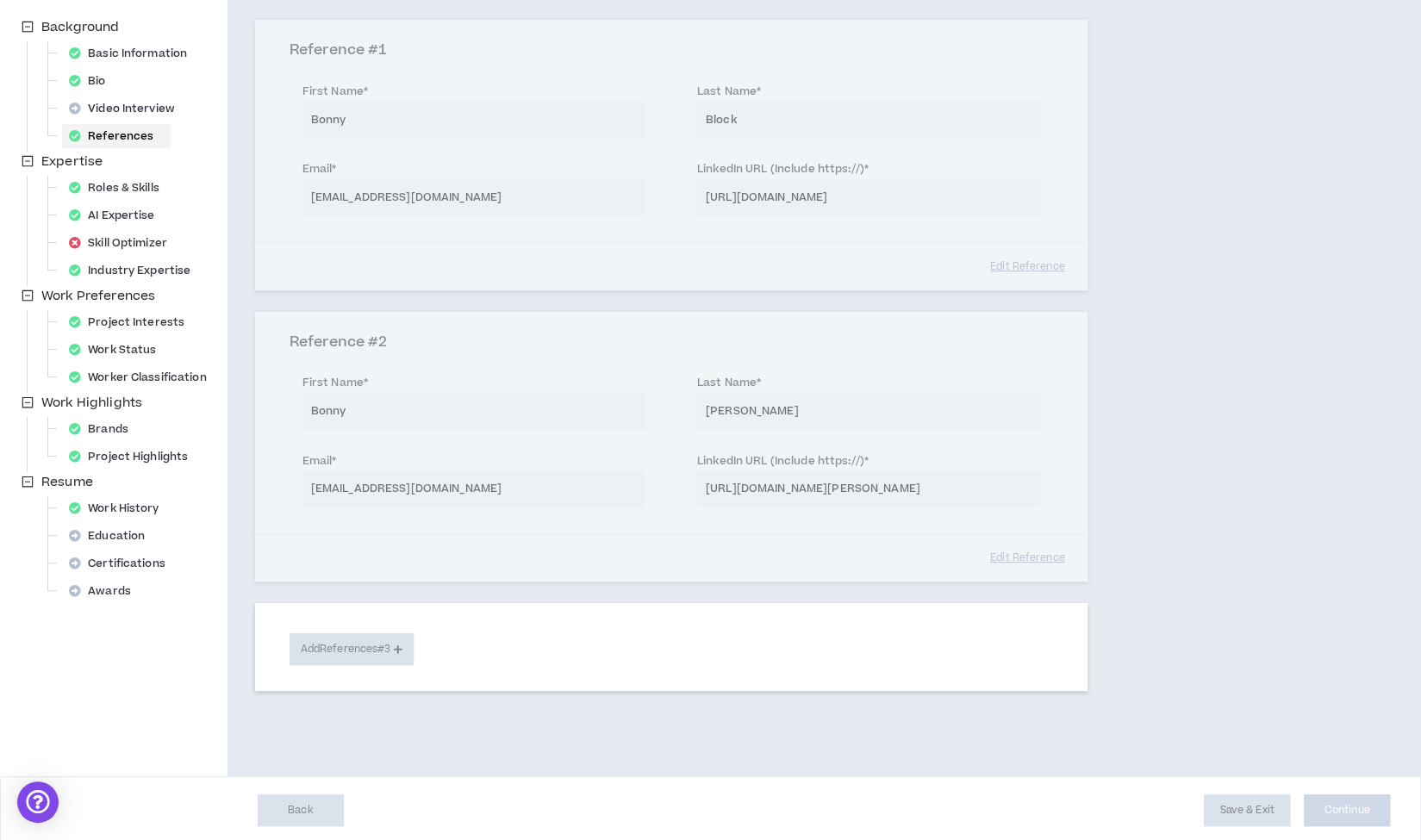
select select "**"
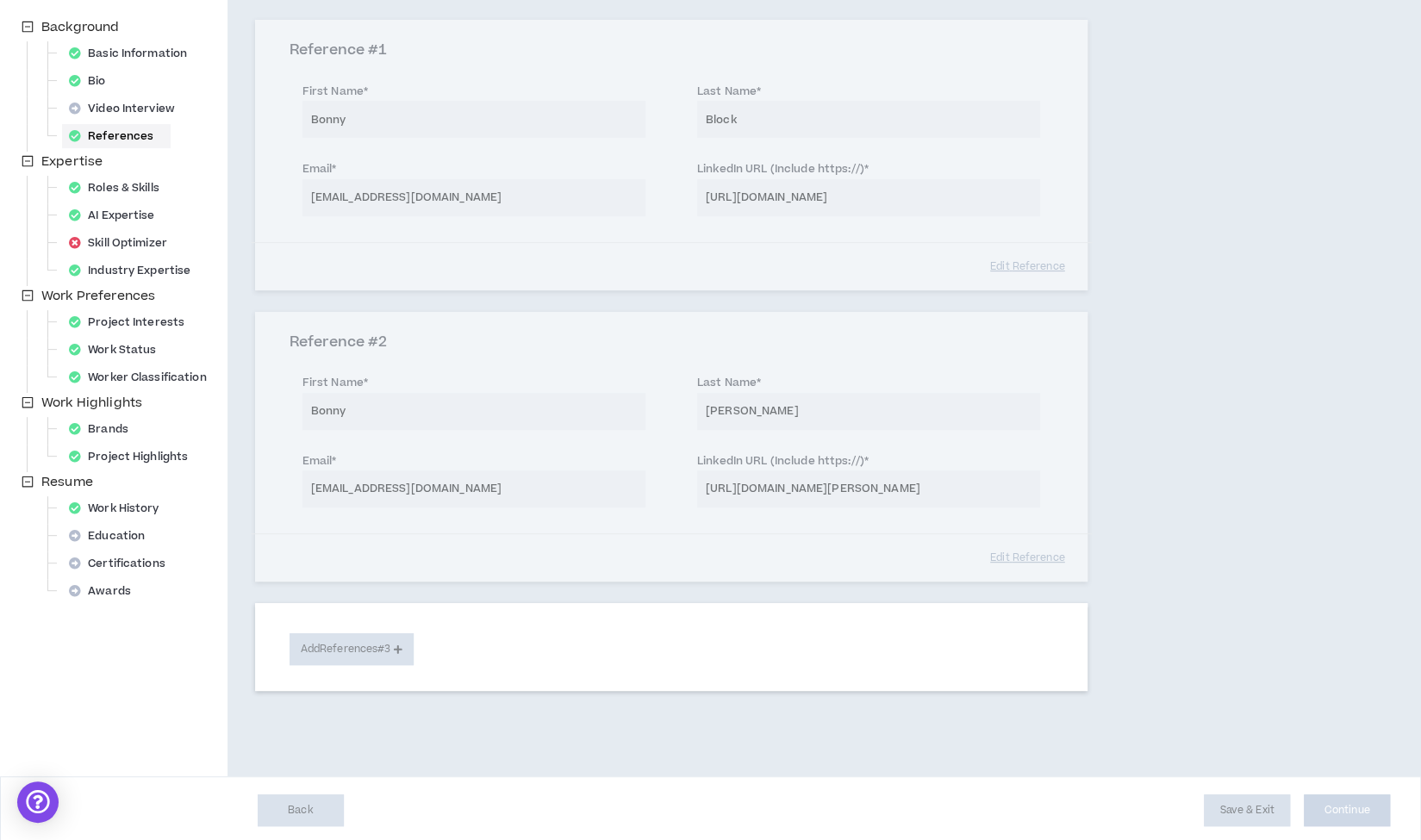
select select "**"
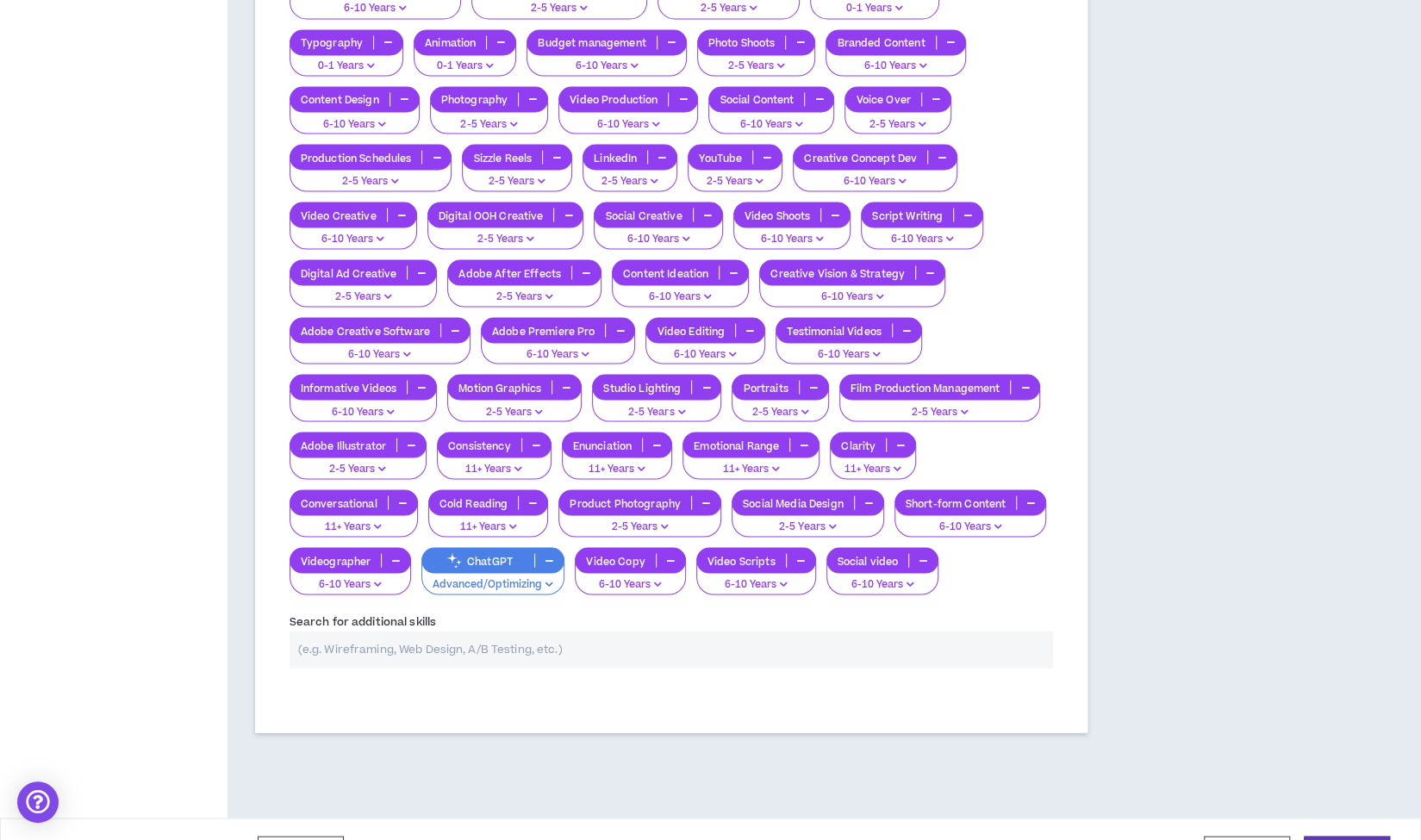
scroll to position [2046, 0]
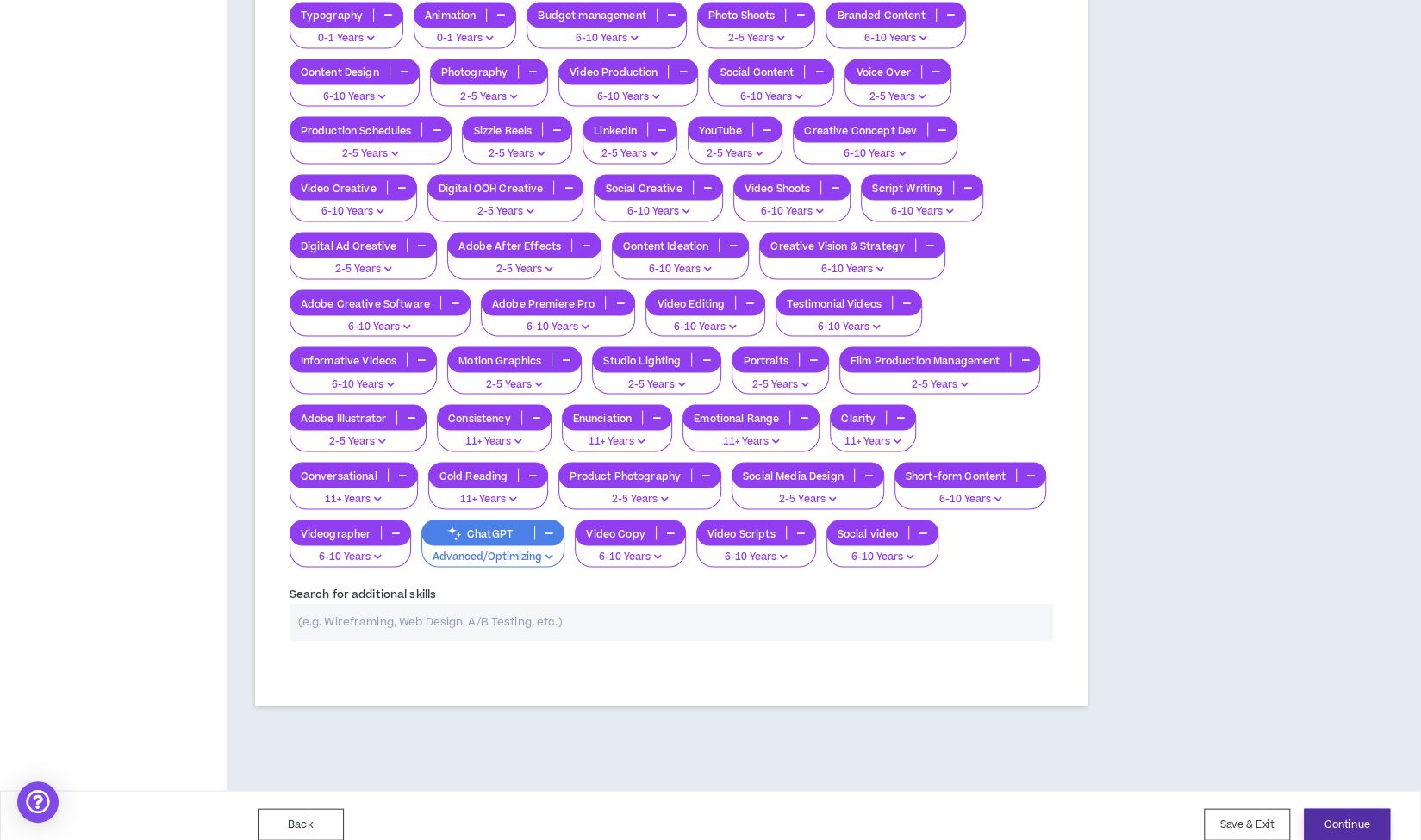
click at [1337, 808] on button "Continue" at bounding box center [1346, 824] width 86 height 32
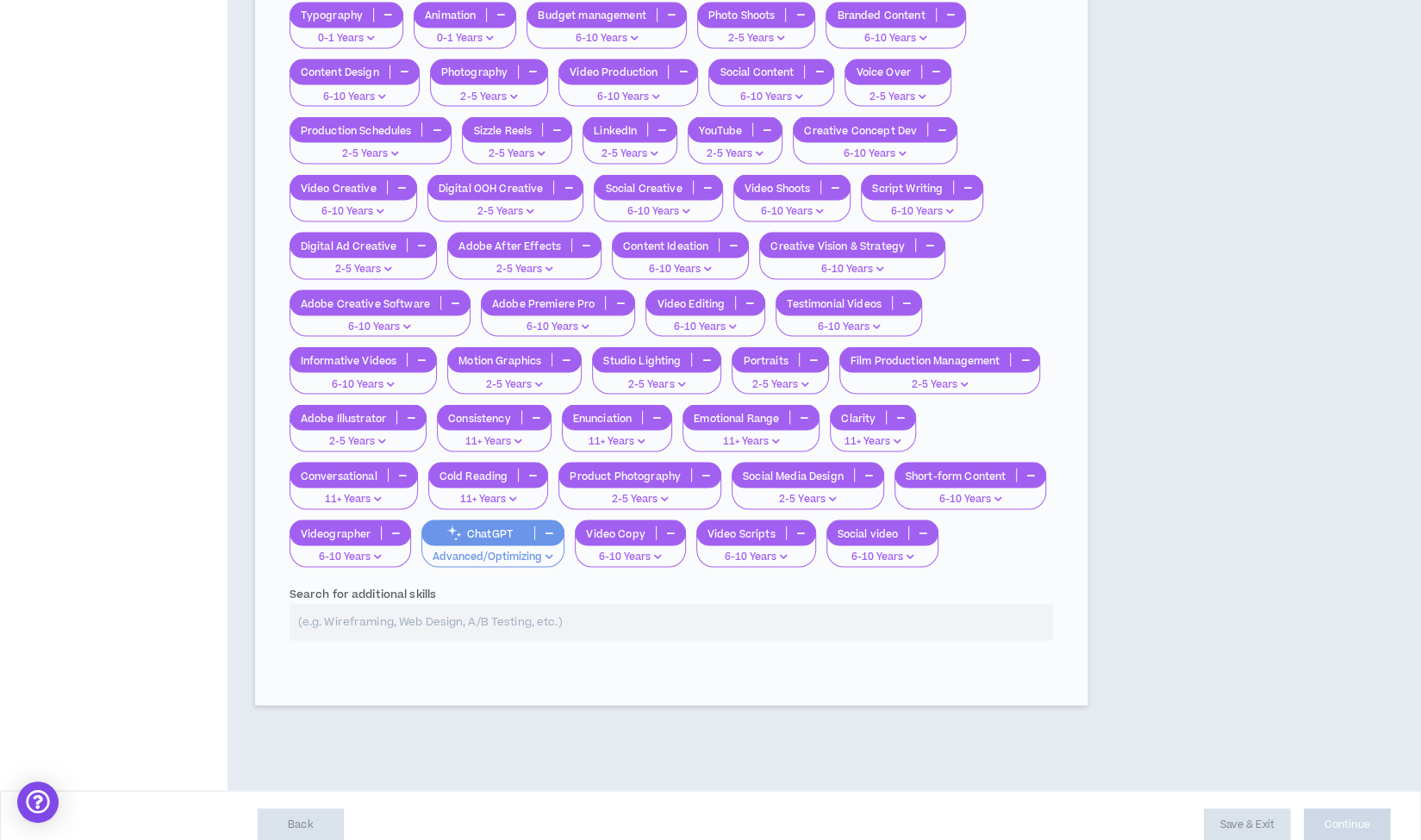
select select "*"
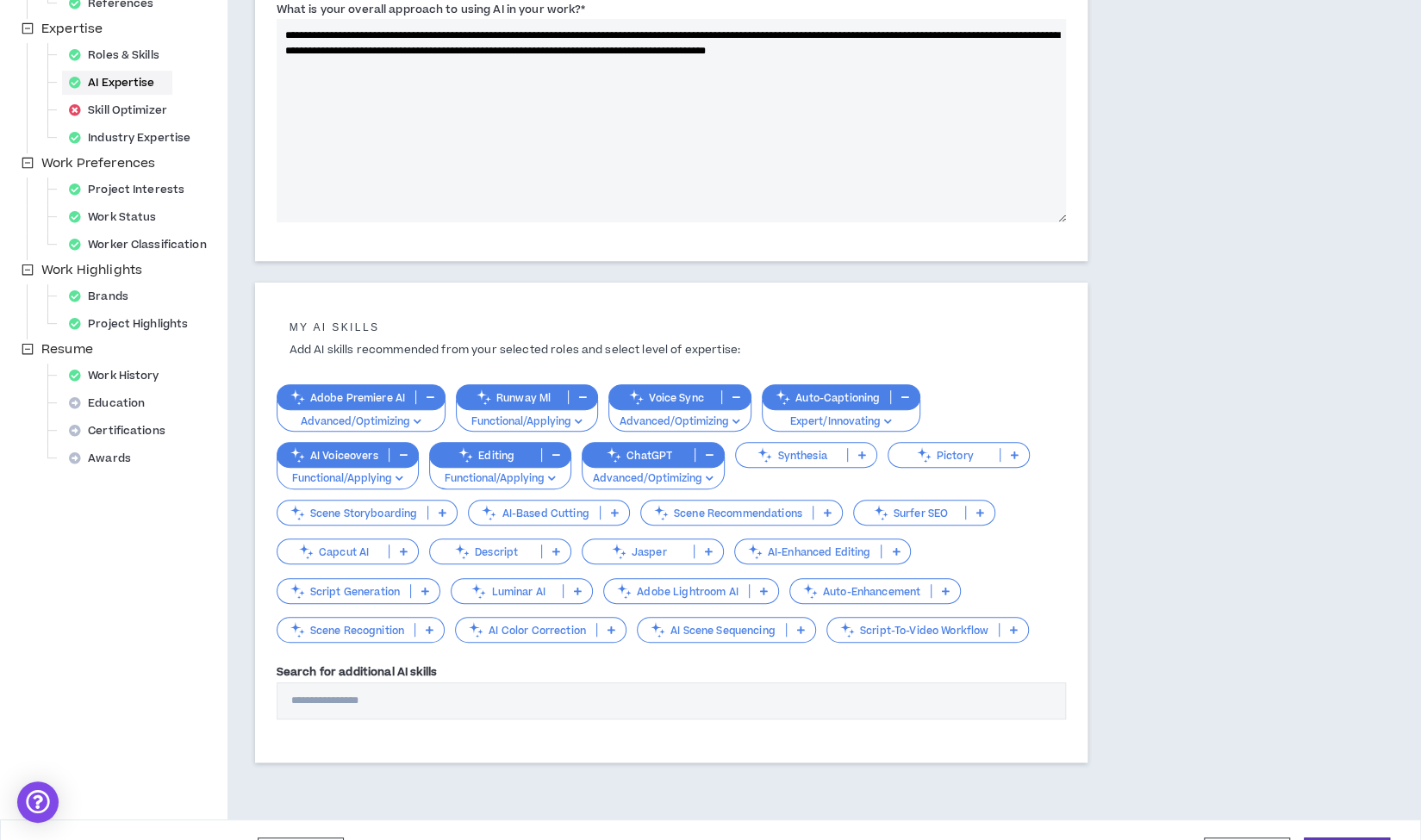
scroll to position [387, 0]
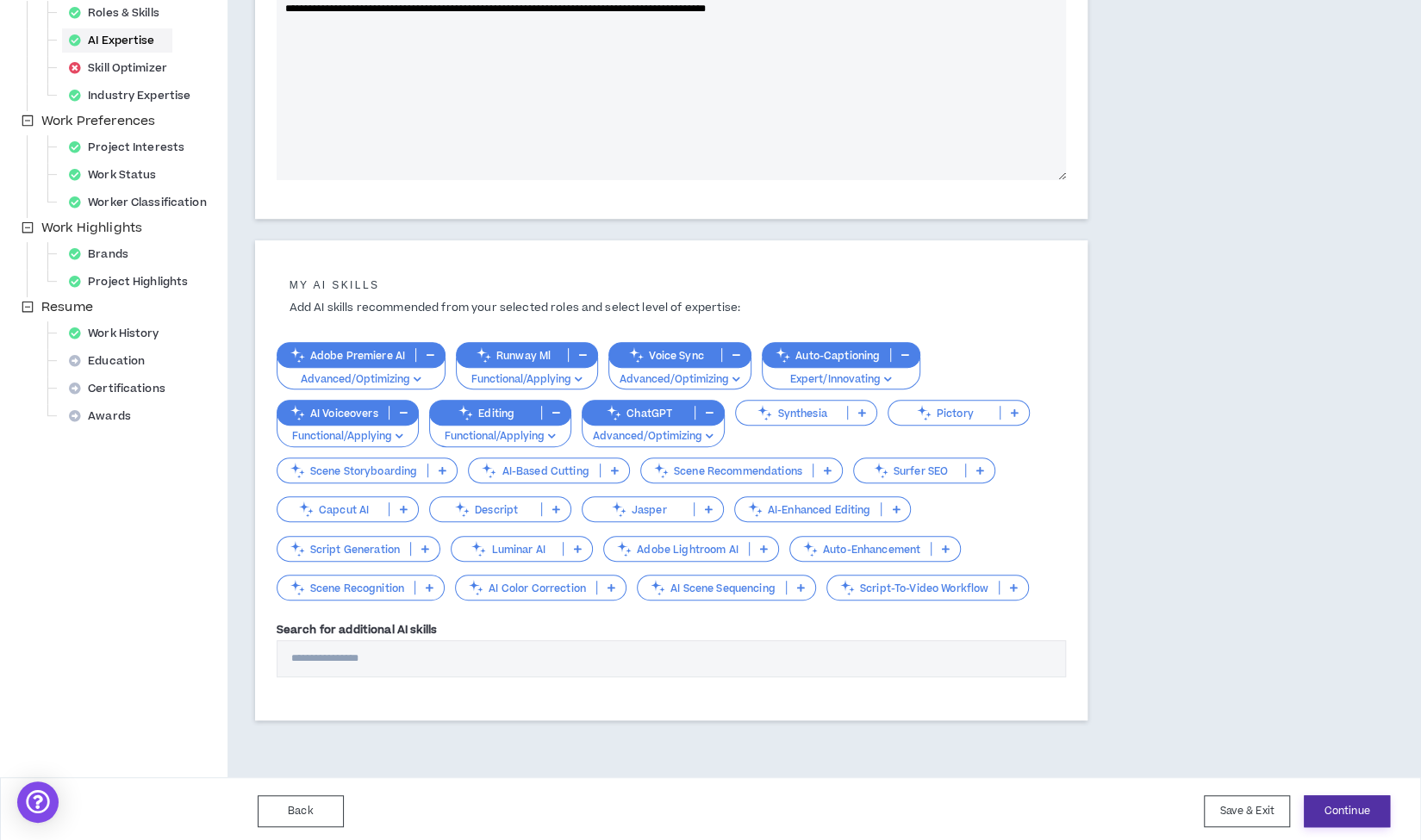
click at [1356, 805] on button "Continue" at bounding box center [1346, 811] width 86 height 32
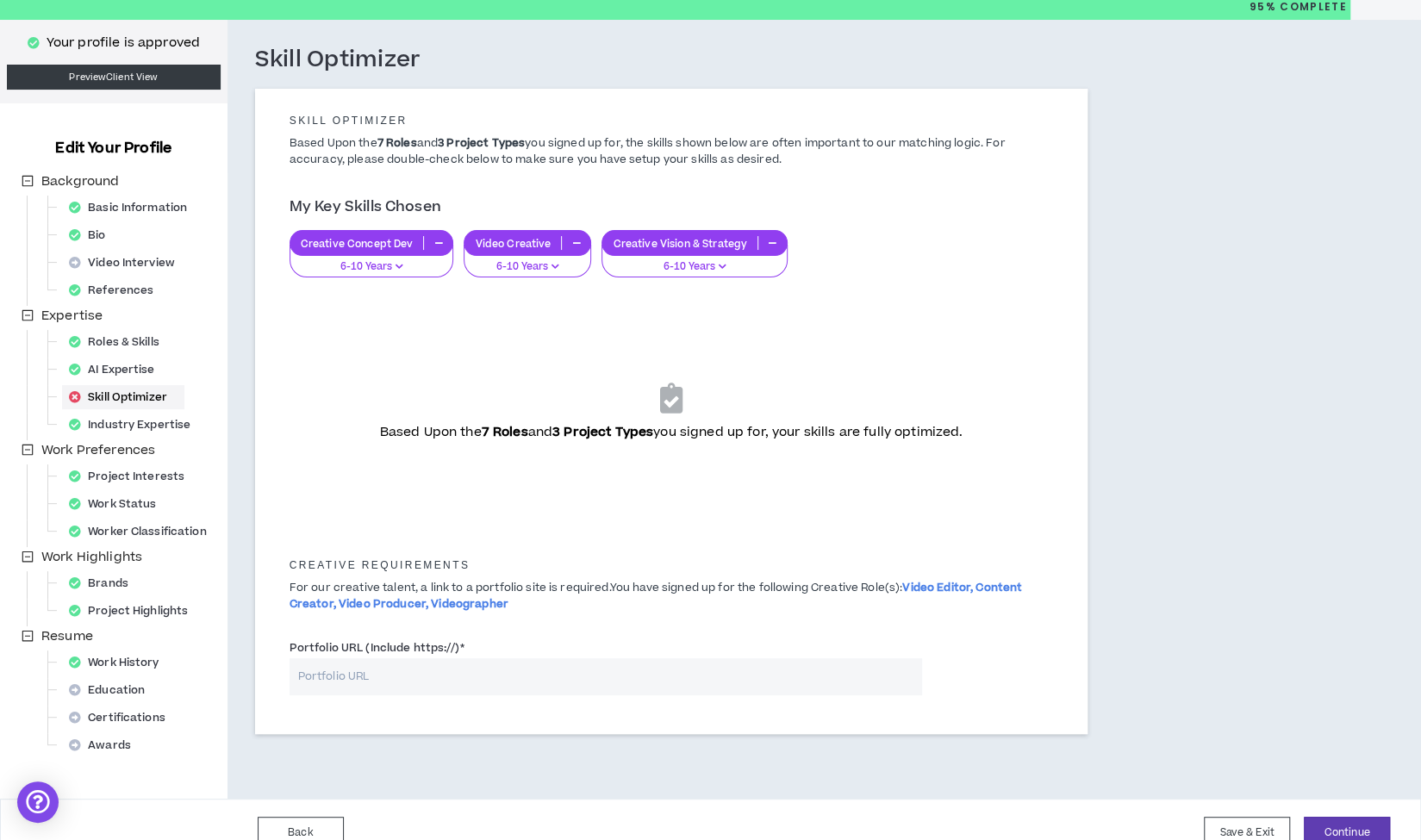
scroll to position [82, 0]
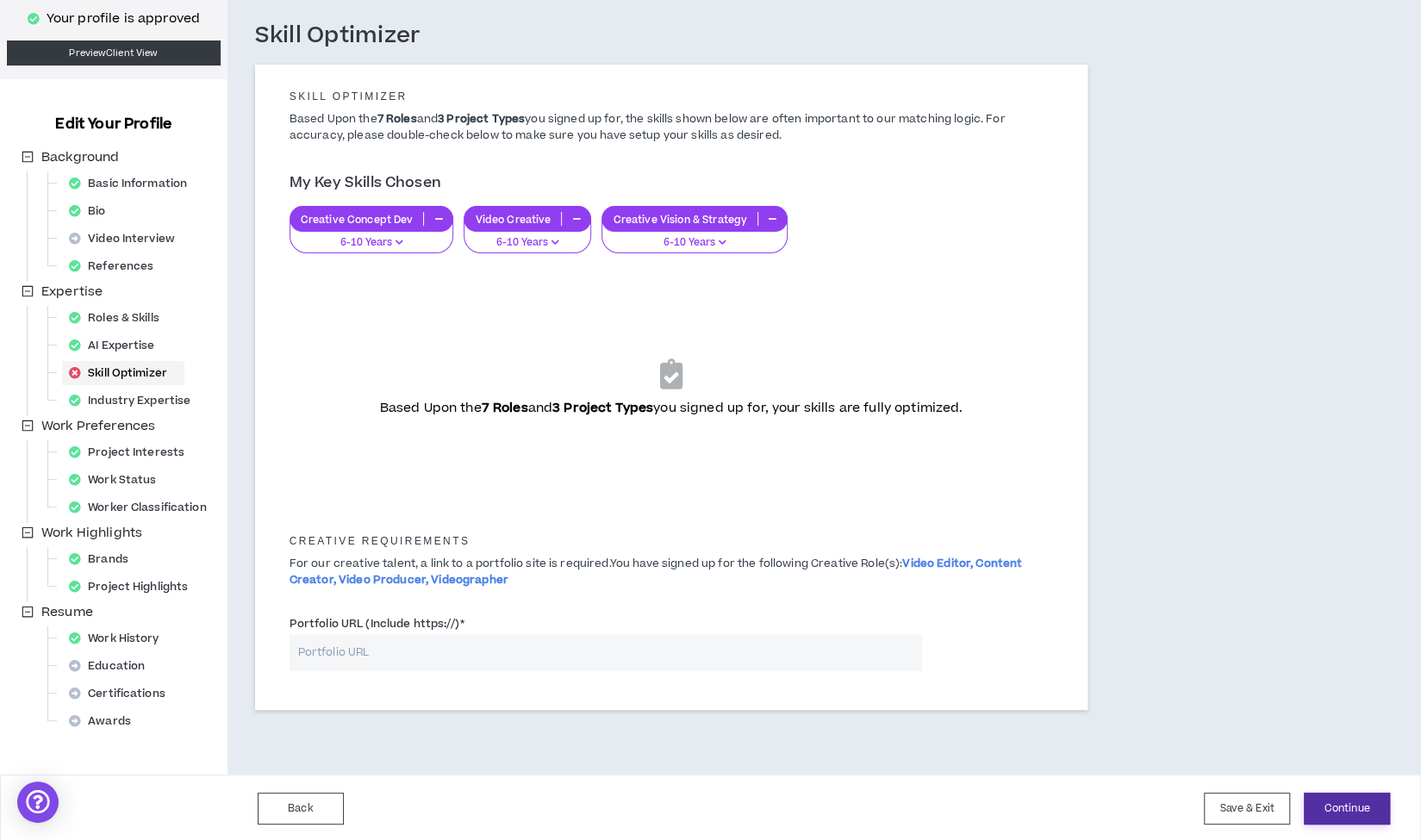
click at [1346, 798] on button "Continue" at bounding box center [1346, 809] width 86 height 32
click at [844, 360] on div "Based Upon the 7 Roles and 3 Project Types you signed up for, your skills are f…" at bounding box center [671, 388] width 736 height 216
click at [590, 652] on input "Portfolio URL (Include https://) *" at bounding box center [606, 653] width 632 height 37
paste input "[URL][DOMAIN_NAME]"
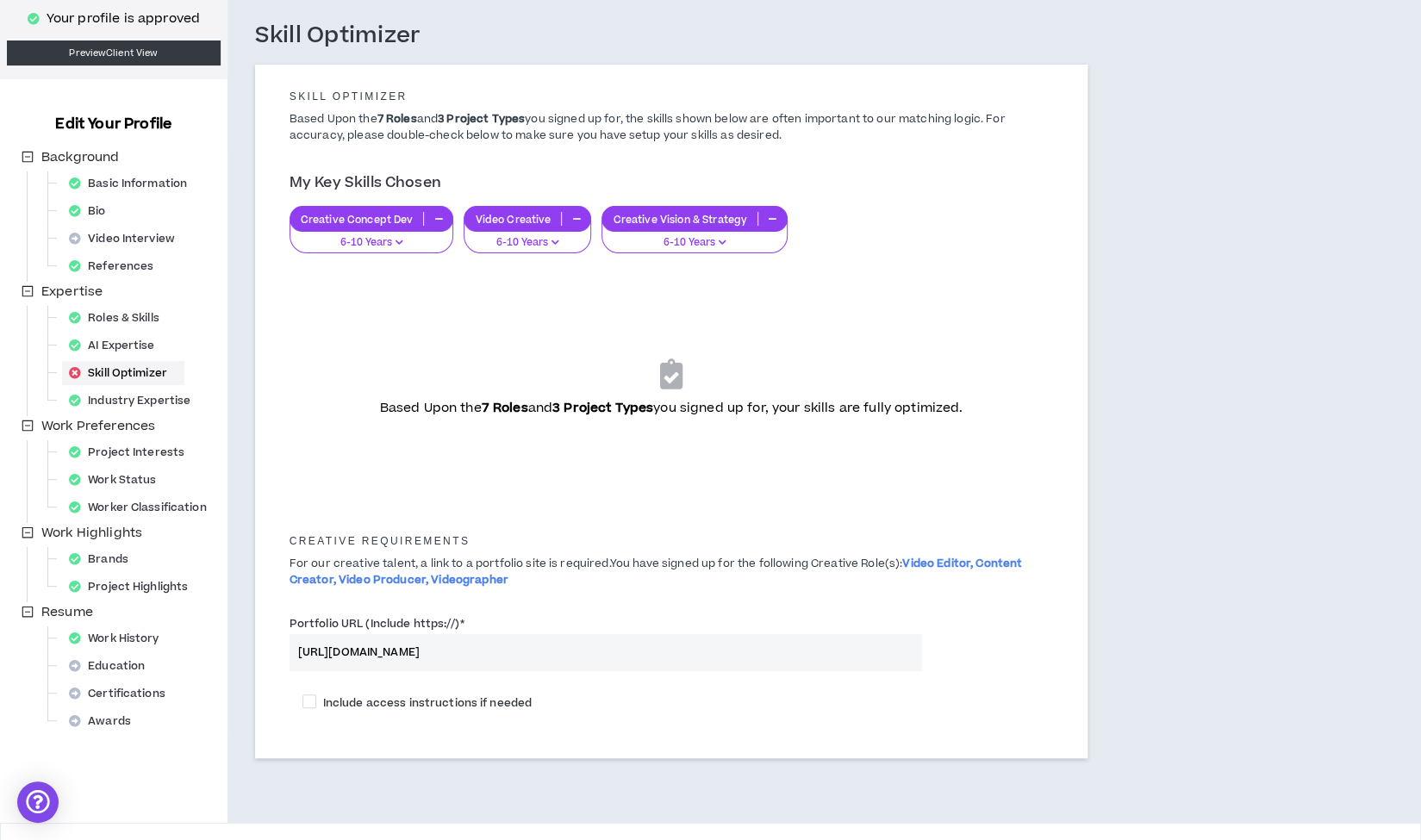
scroll to position [130, 0]
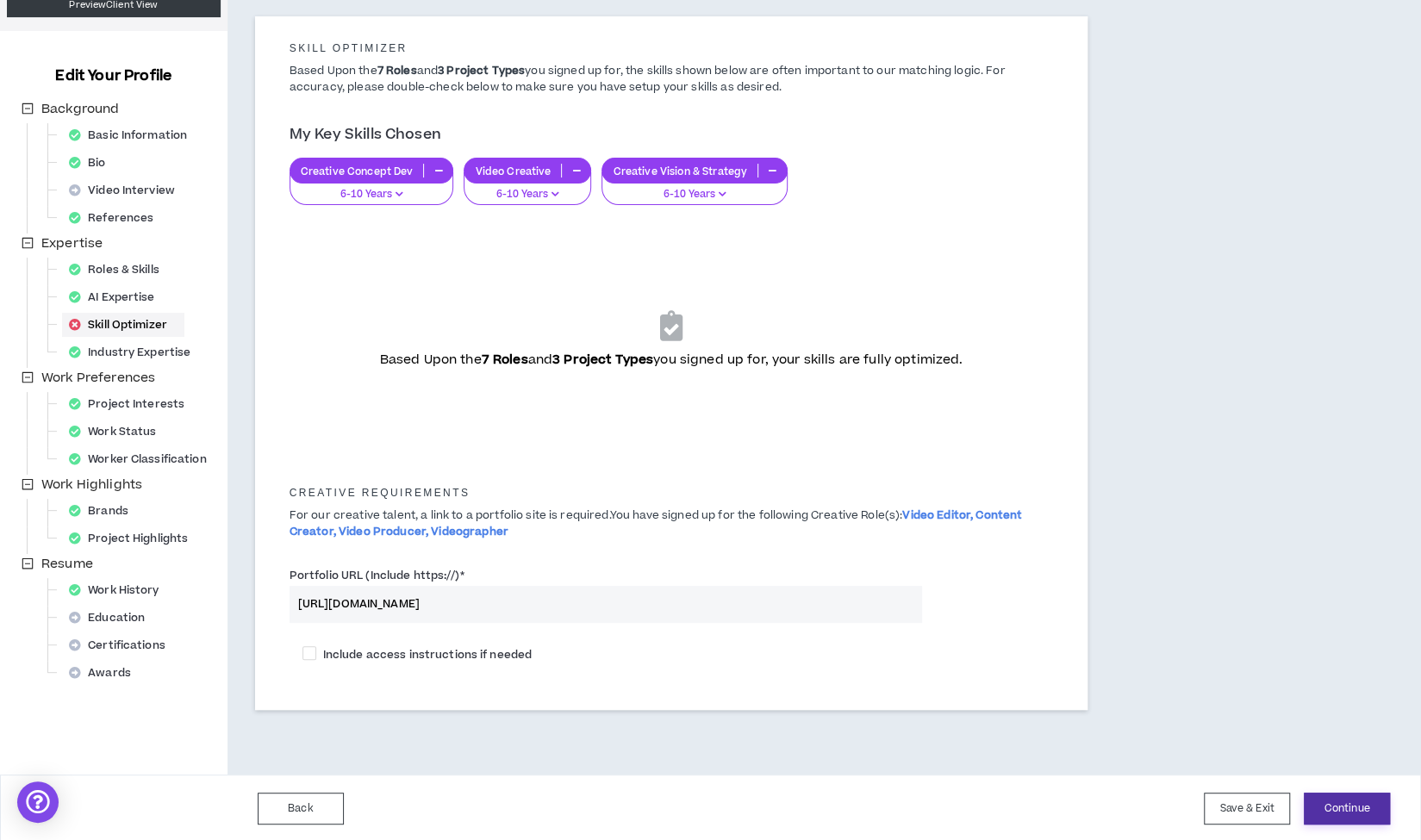
type input "[URL][DOMAIN_NAME]"
click at [1352, 799] on button "Continue" at bounding box center [1346, 809] width 86 height 32
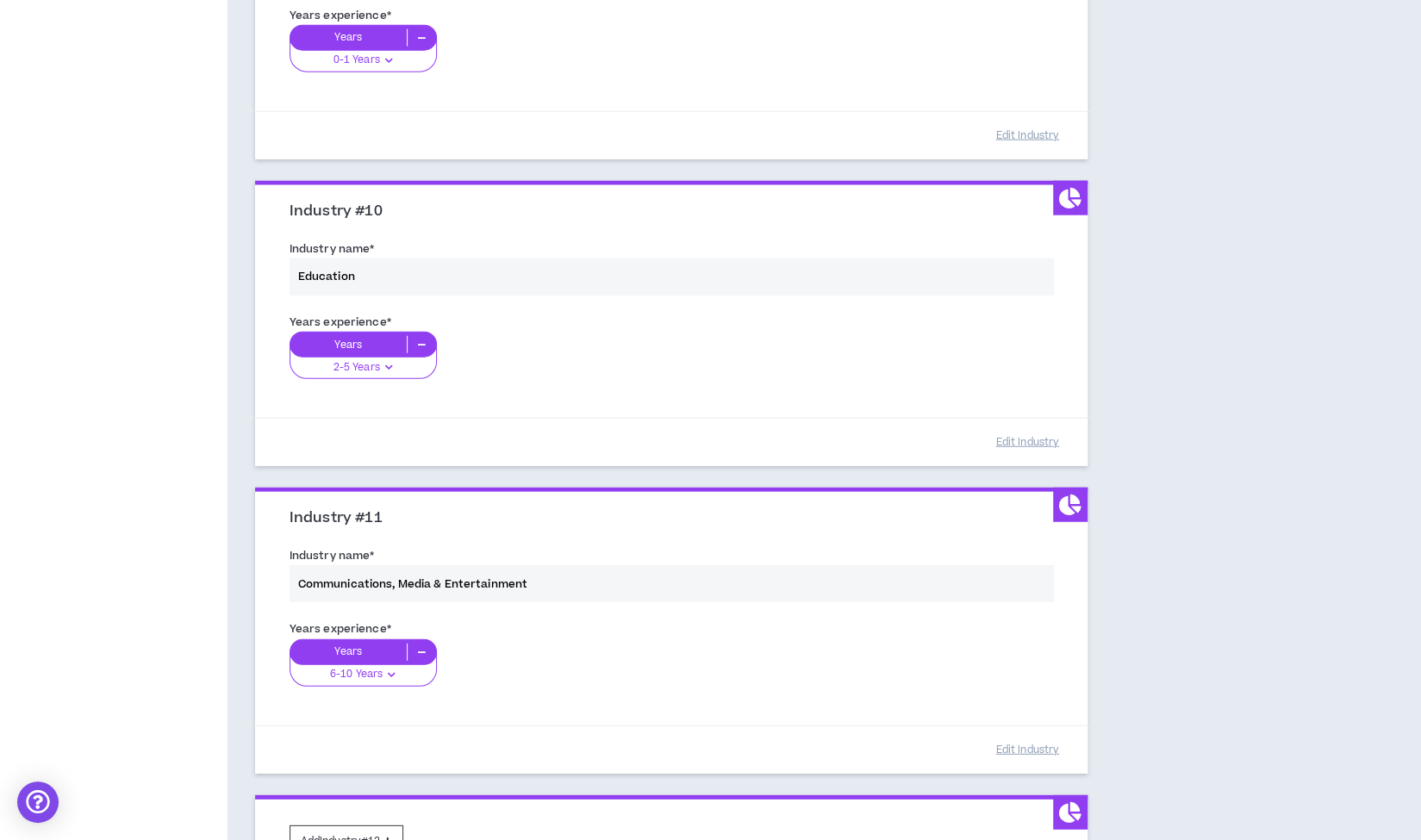
scroll to position [2960, 0]
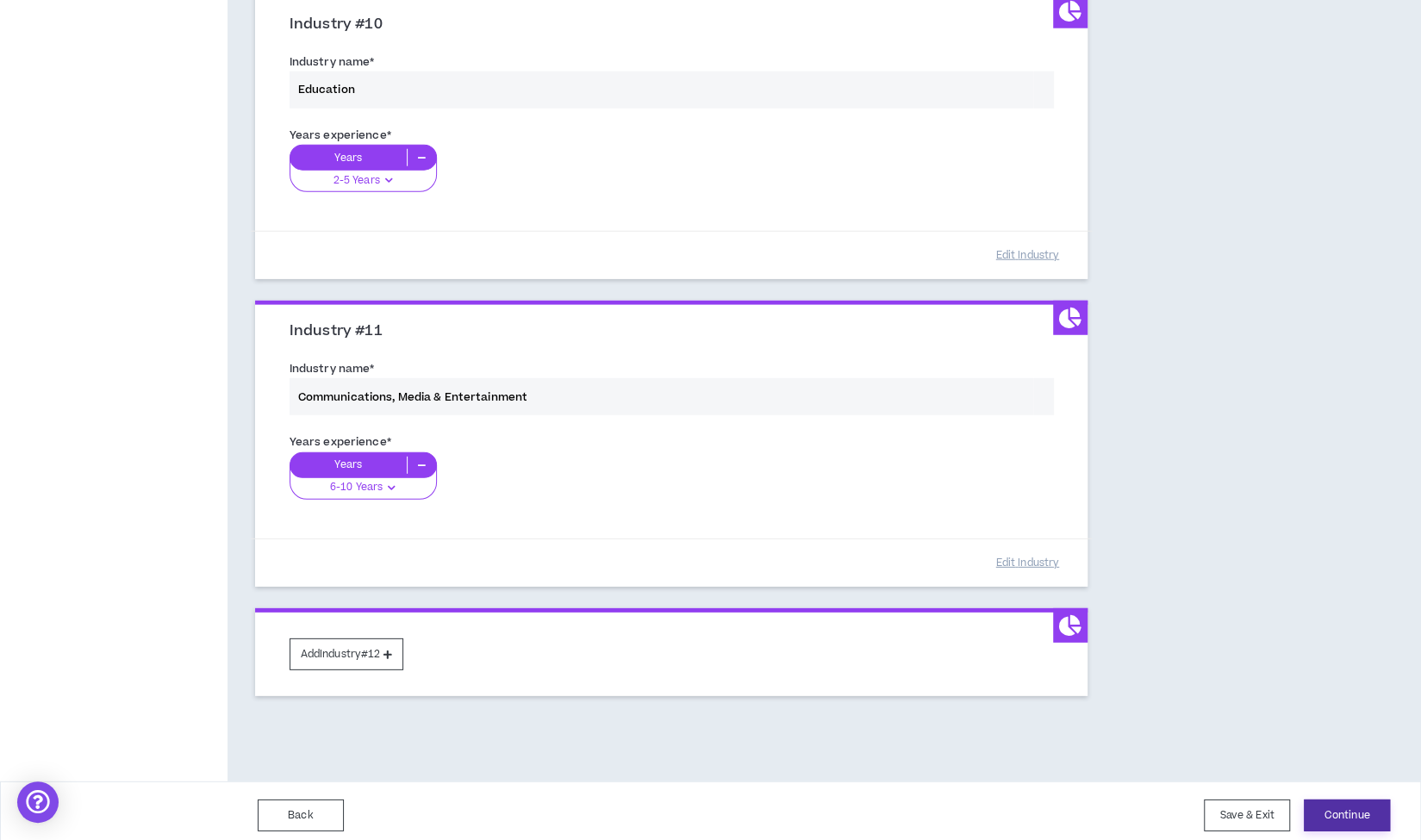
click at [1343, 810] on button "Continue" at bounding box center [1346, 815] width 86 height 32
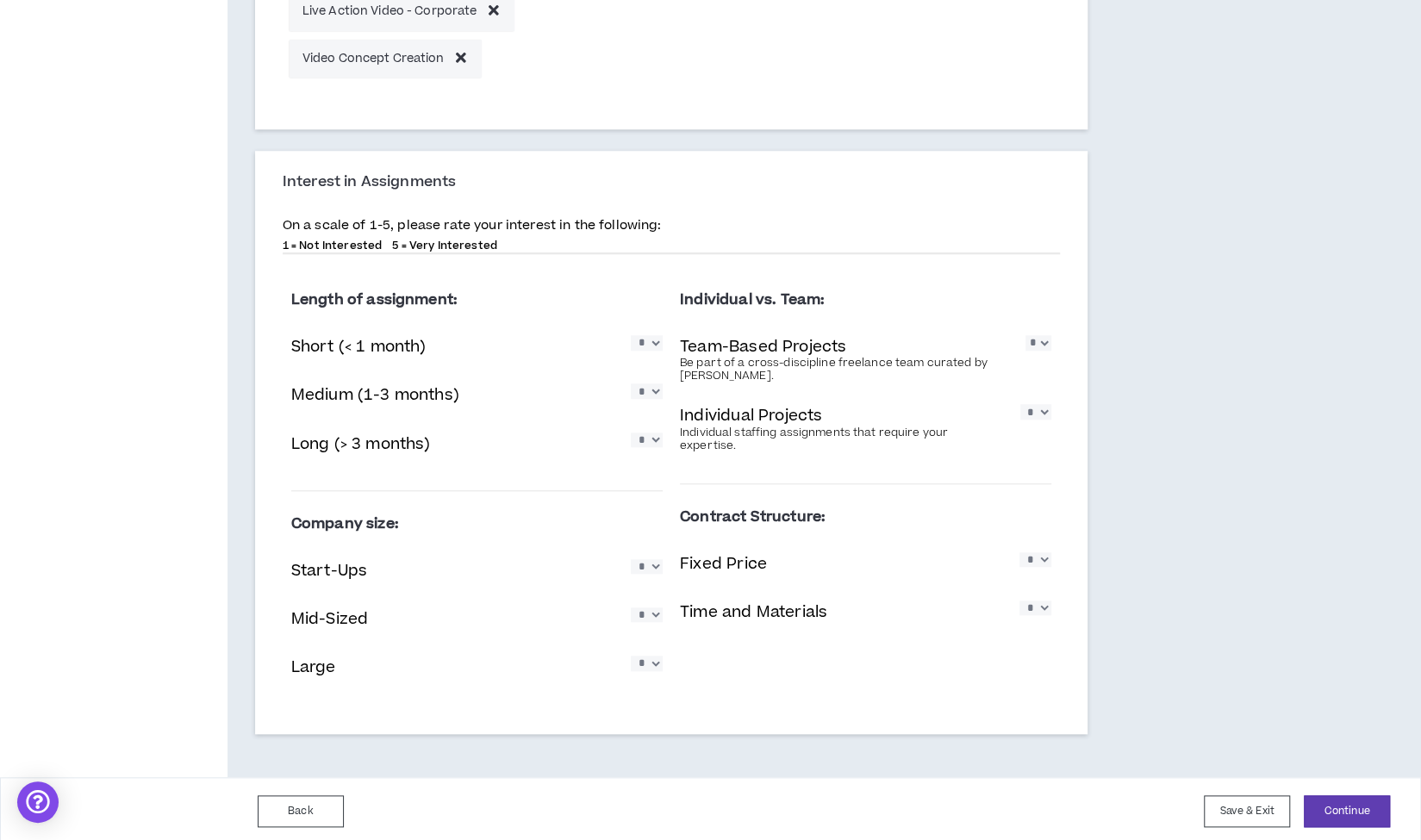
scroll to position [865, 0]
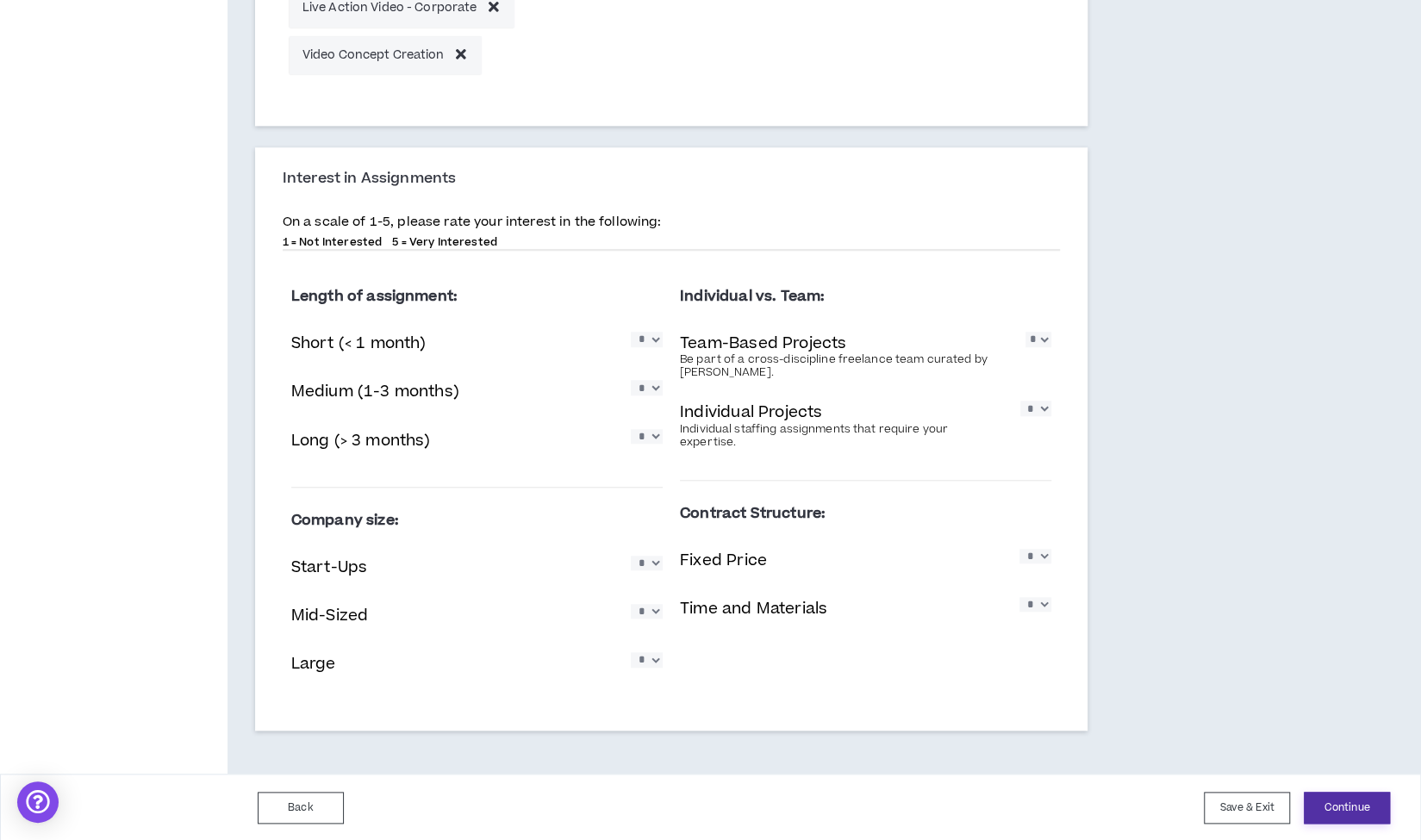
click at [1346, 806] on button "Continue" at bounding box center [1346, 808] width 86 height 32
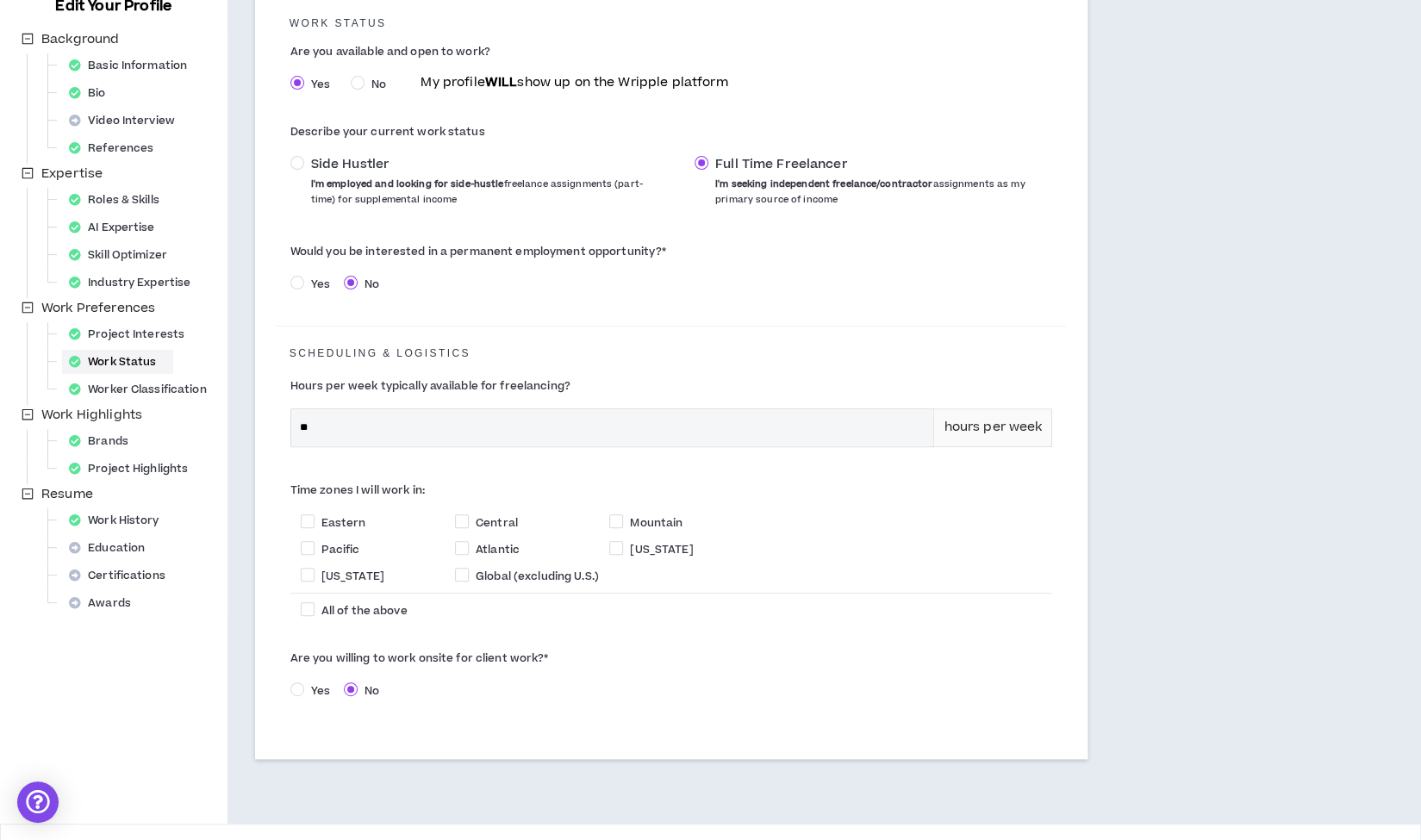
scroll to position [250, 0]
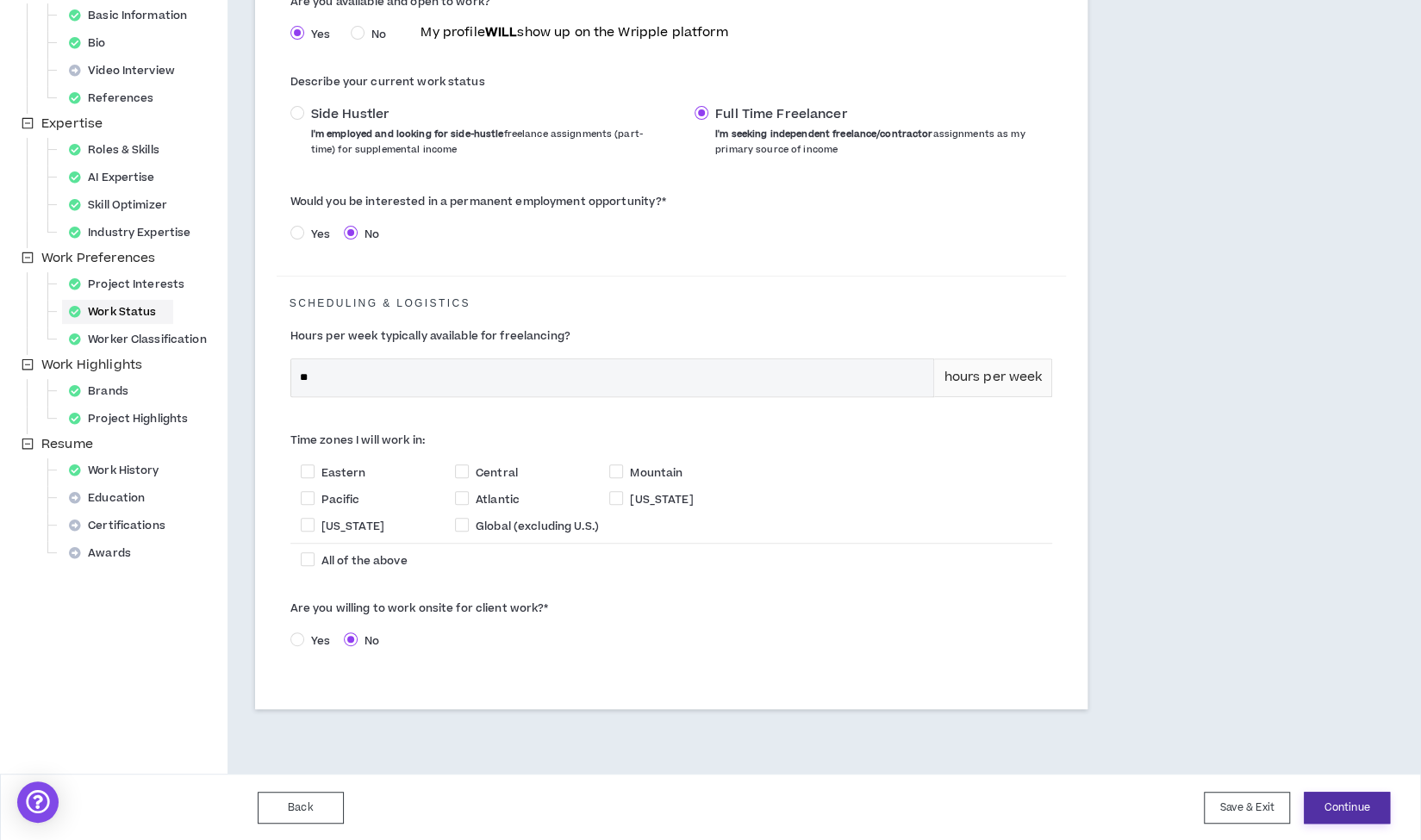
click at [1346, 805] on button "Continue" at bounding box center [1346, 808] width 86 height 32
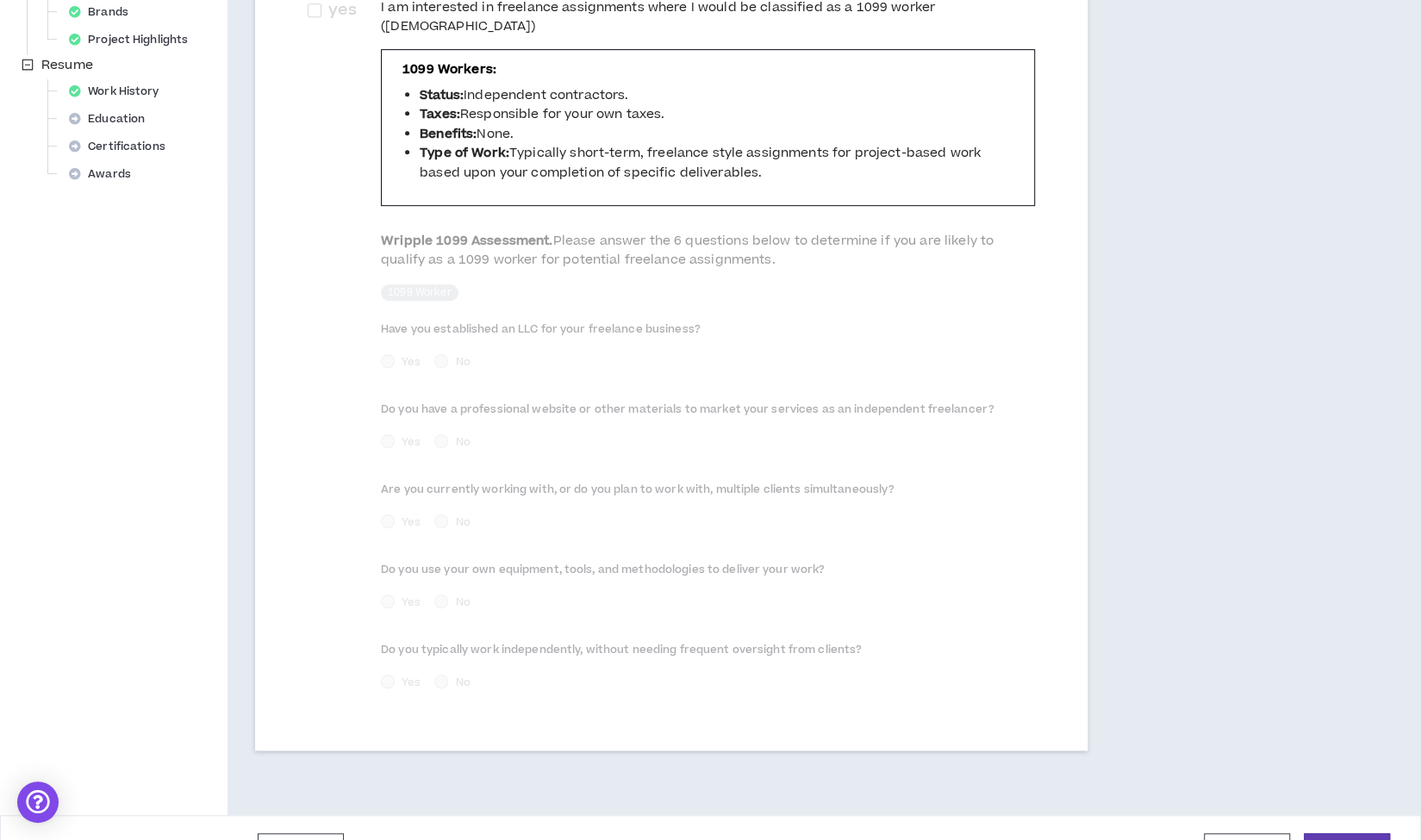
scroll to position [651, 0]
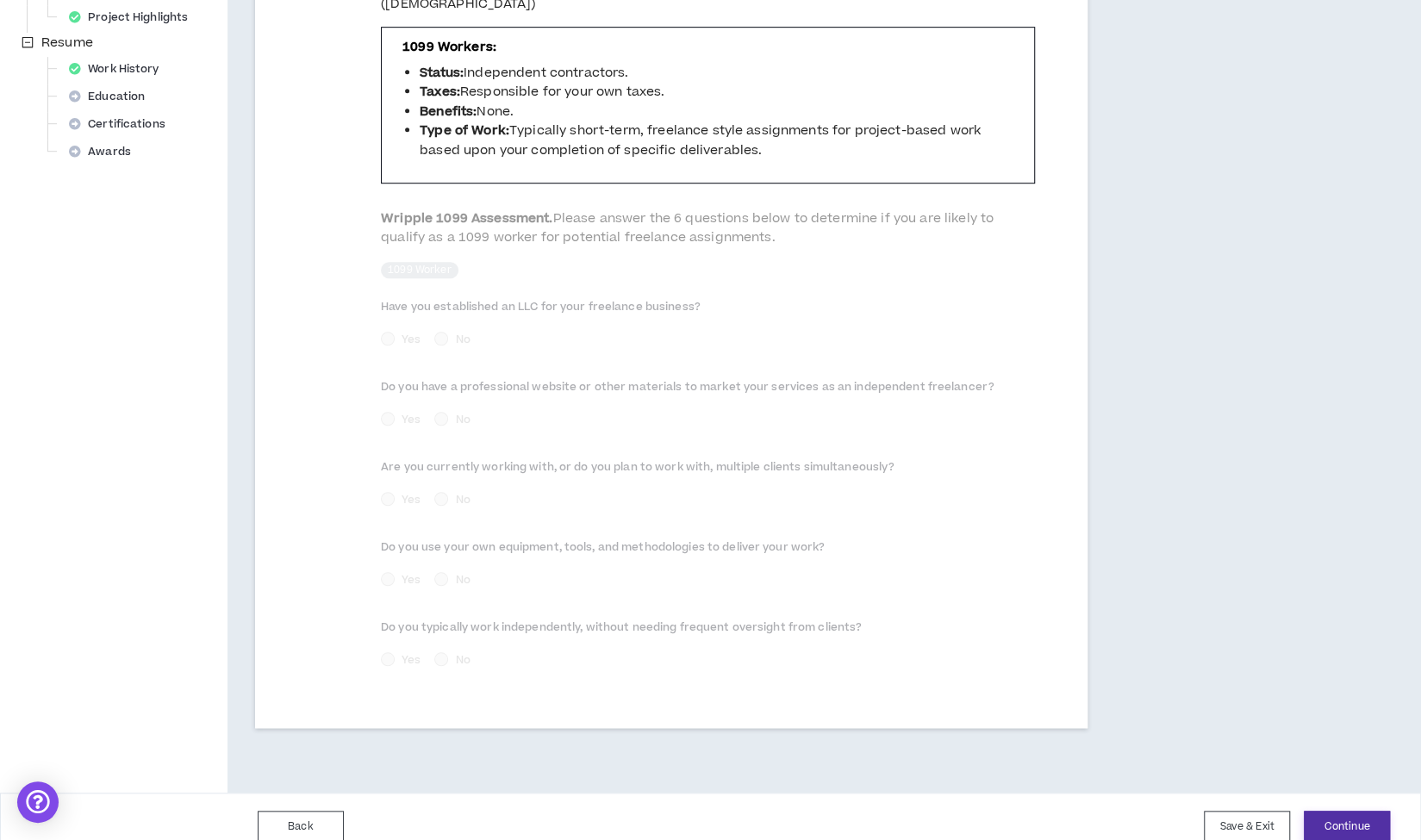
click at [1340, 811] on button "Continue" at bounding box center [1346, 827] width 86 height 32
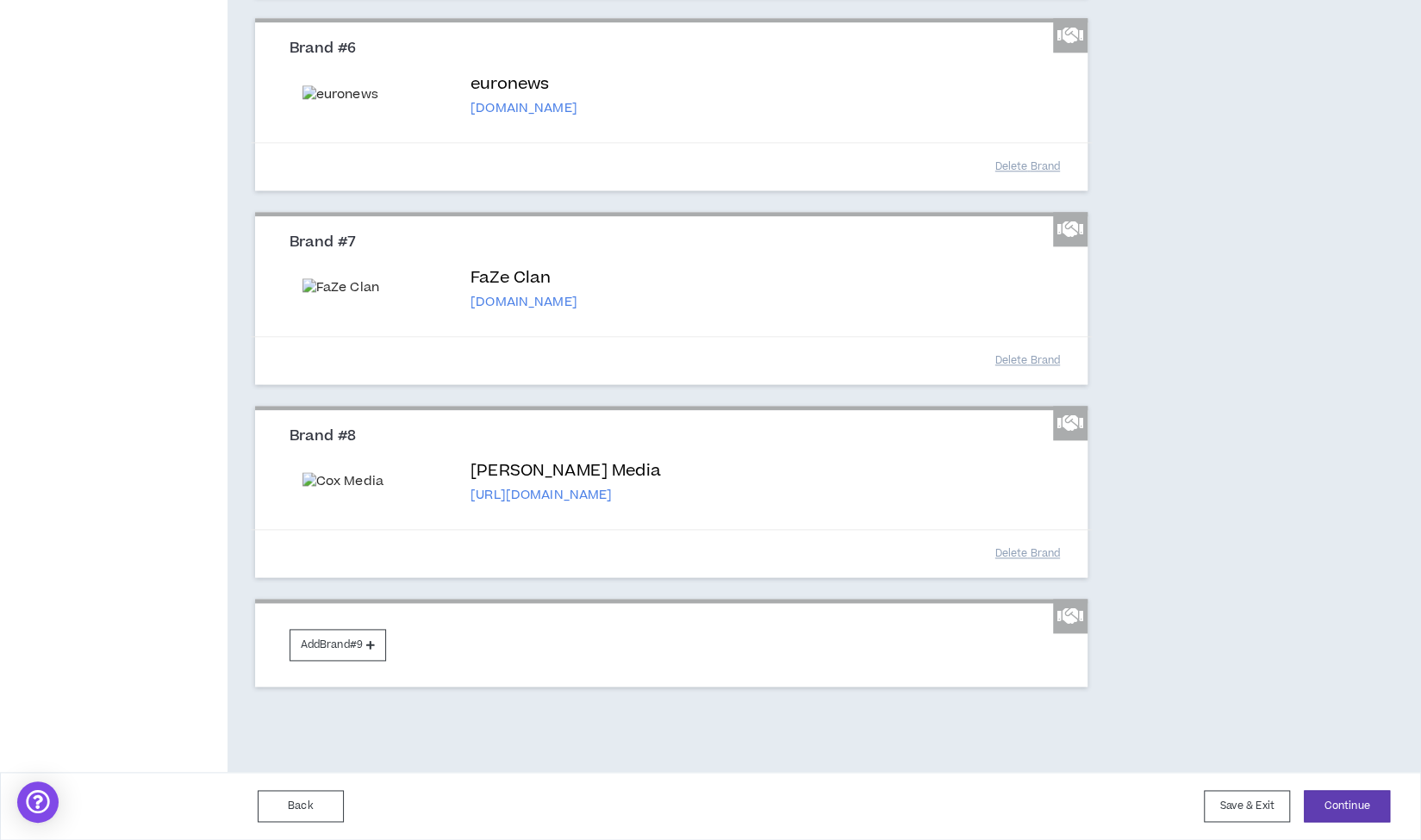
scroll to position [1393, 0]
click at [1342, 808] on button "Continue" at bounding box center [1346, 806] width 86 height 32
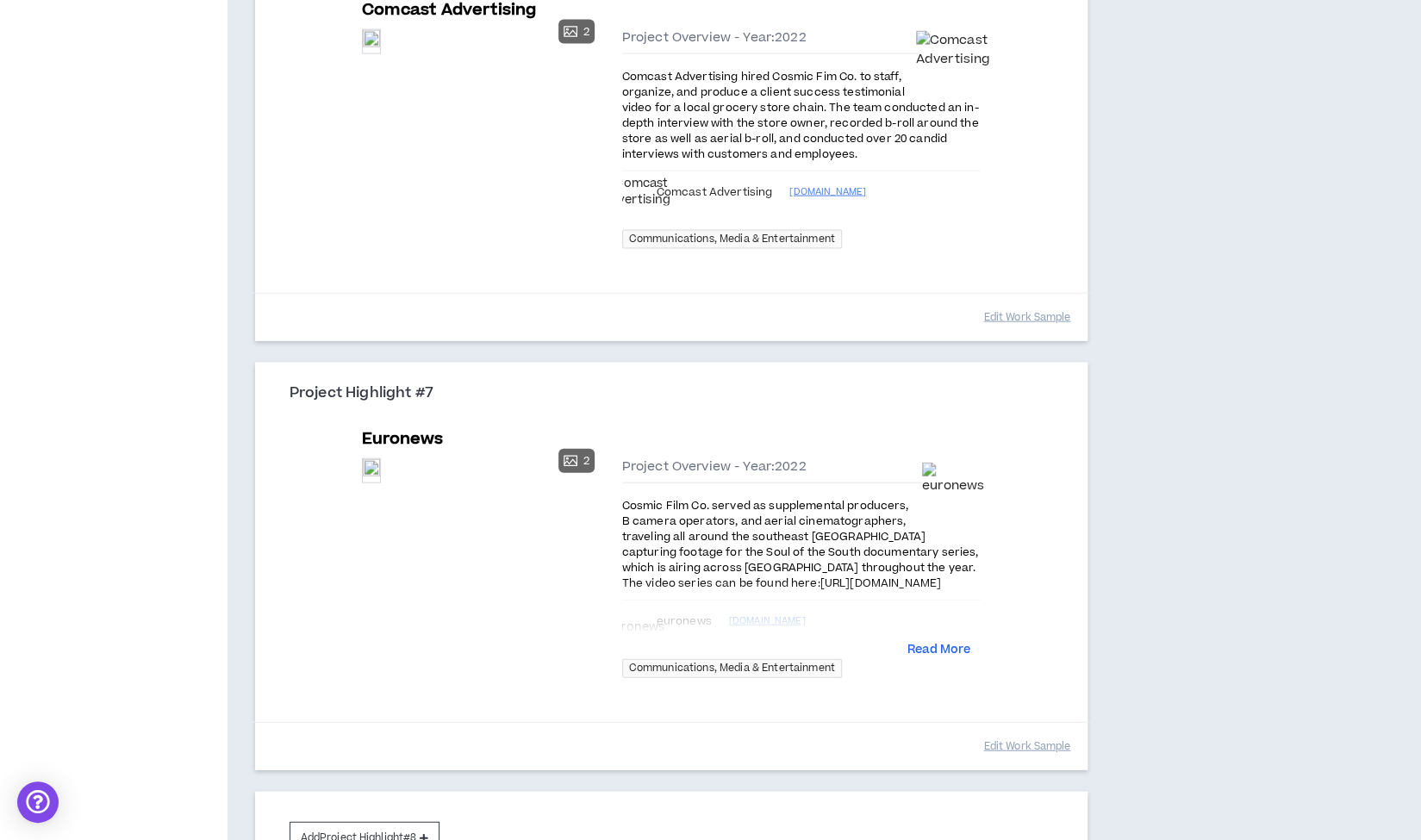
scroll to position [2457, 0]
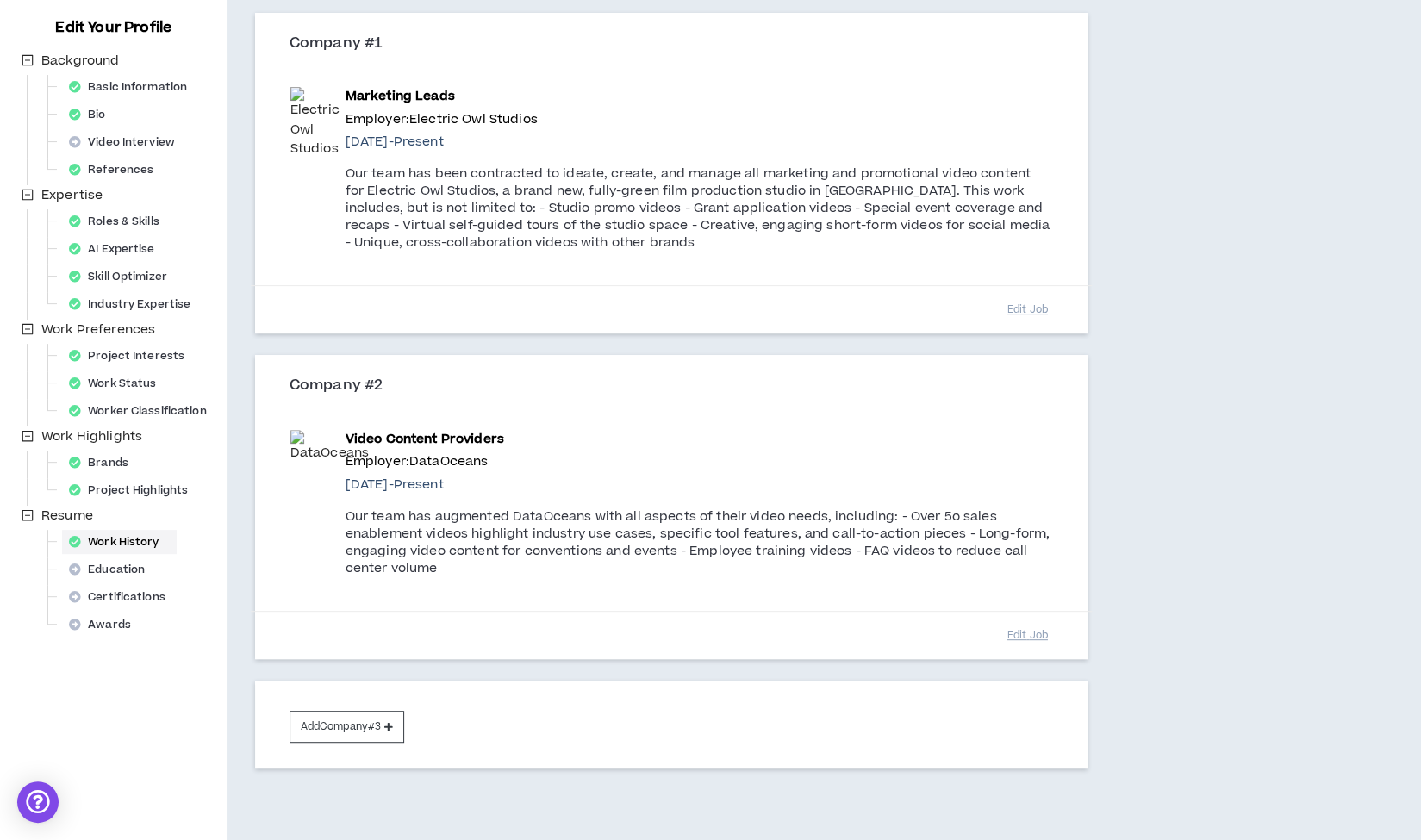
scroll to position [257, 0]
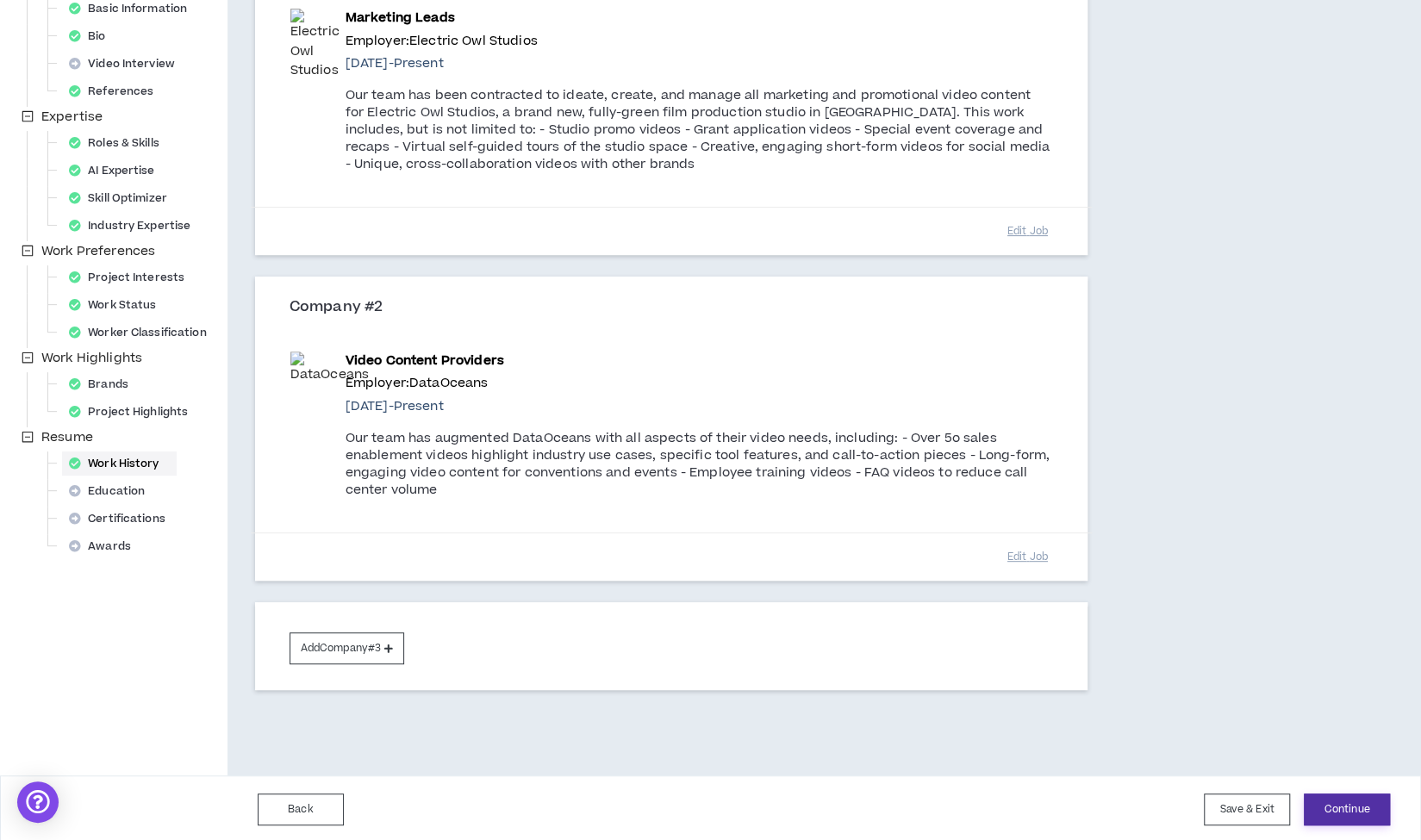
click at [1340, 810] on button "Continue" at bounding box center [1346, 810] width 86 height 32
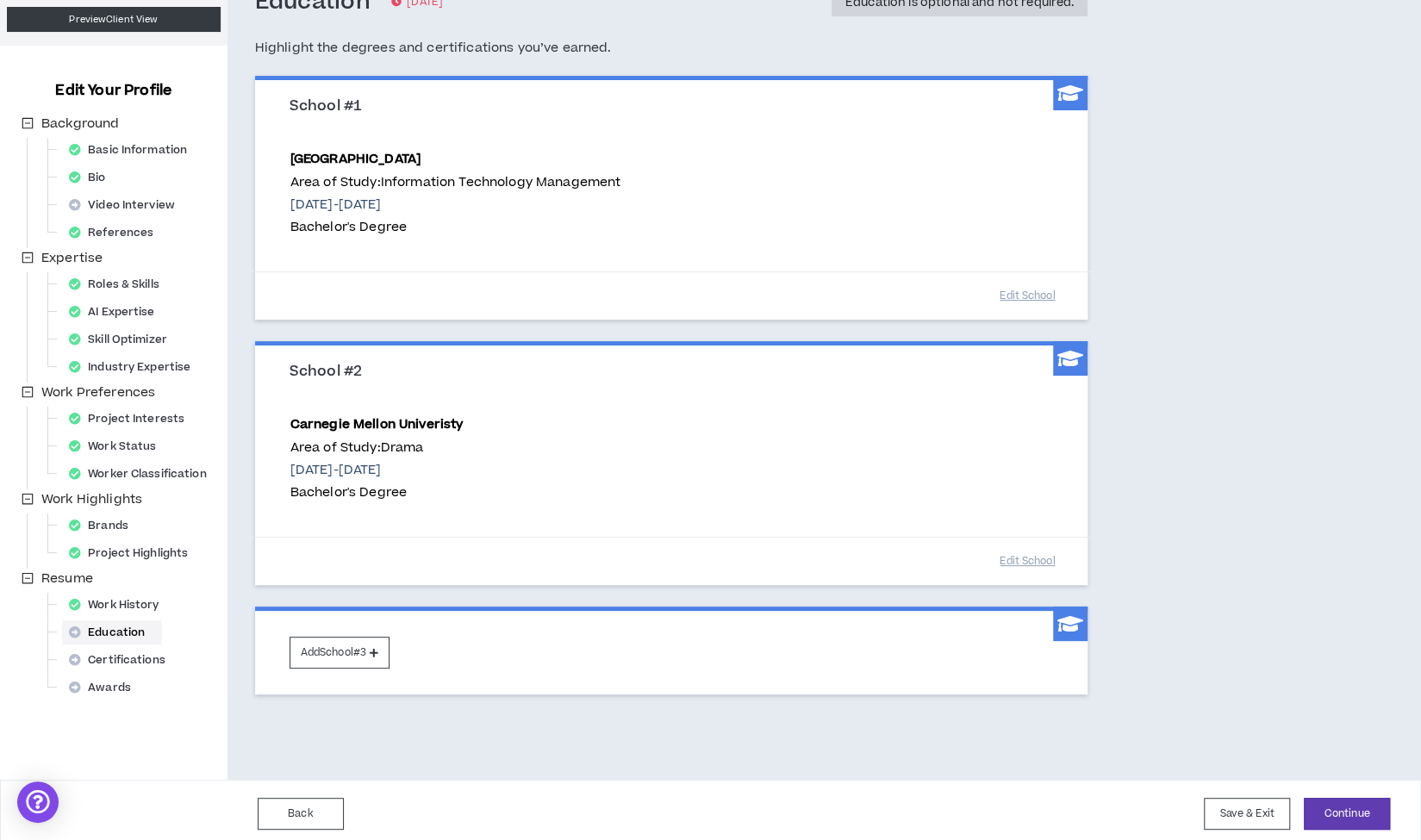
scroll to position [119, 0]
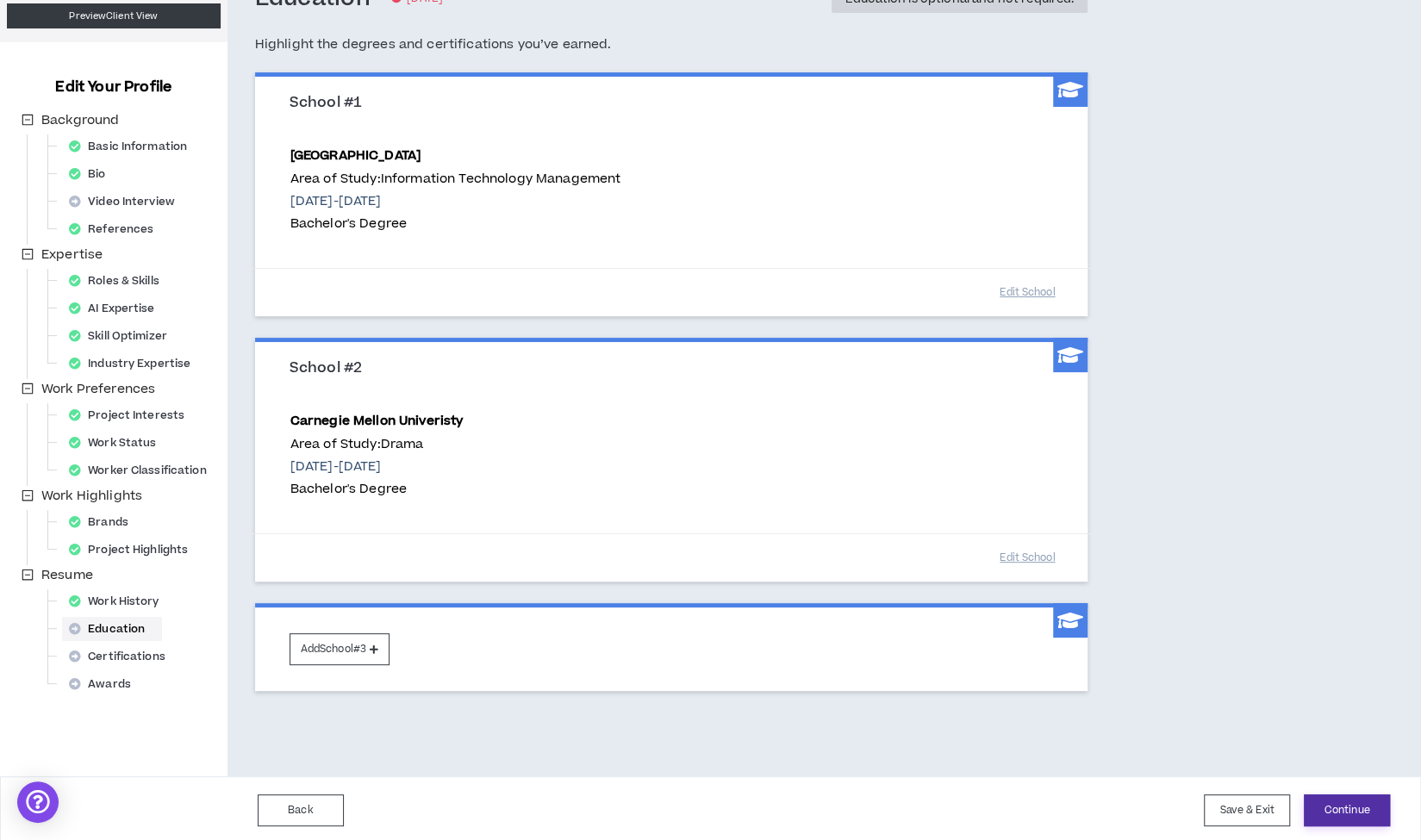
click at [1349, 807] on button "Continue" at bounding box center [1346, 810] width 86 height 32
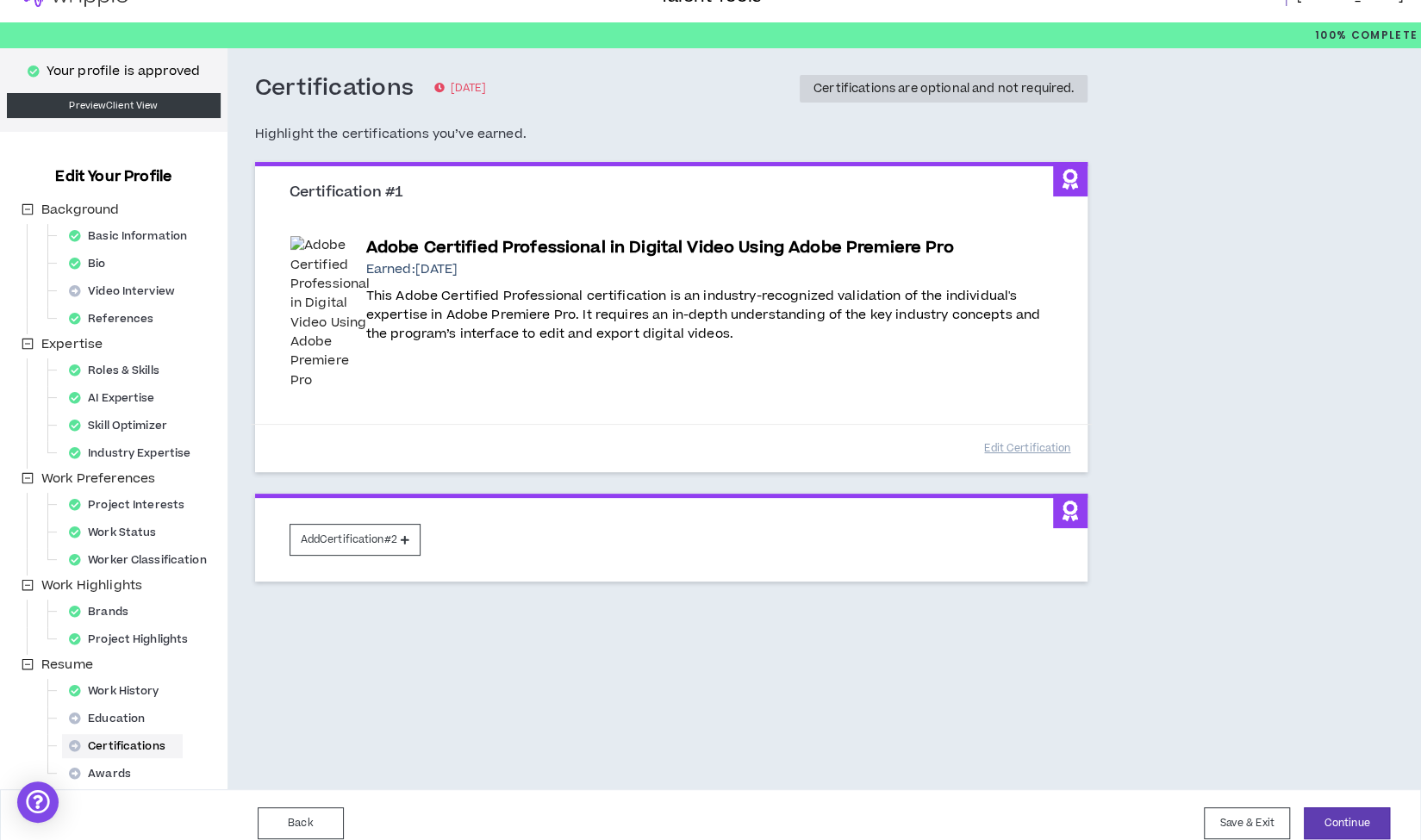
scroll to position [44, 0]
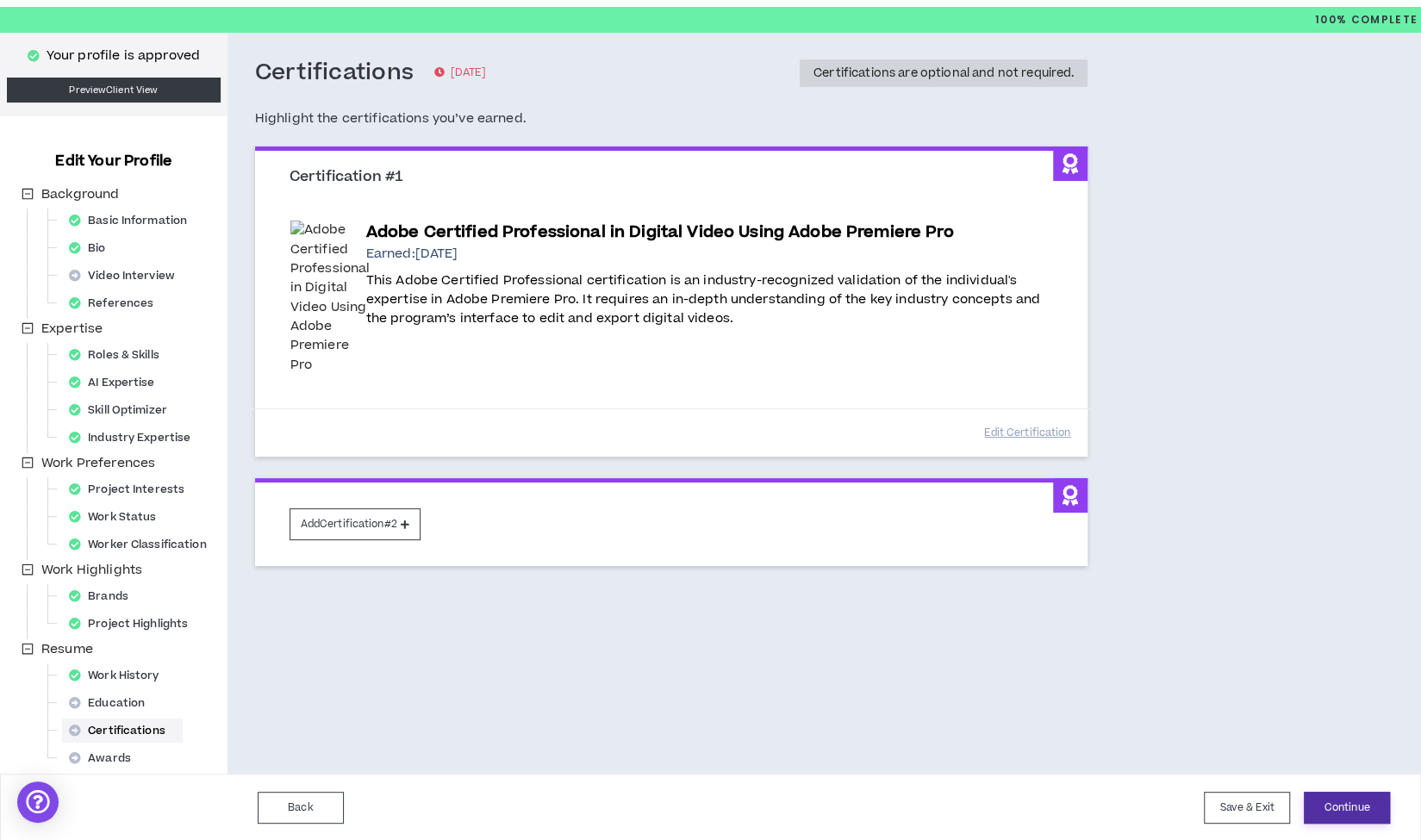
click at [1349, 801] on button "Continue" at bounding box center [1346, 808] width 86 height 32
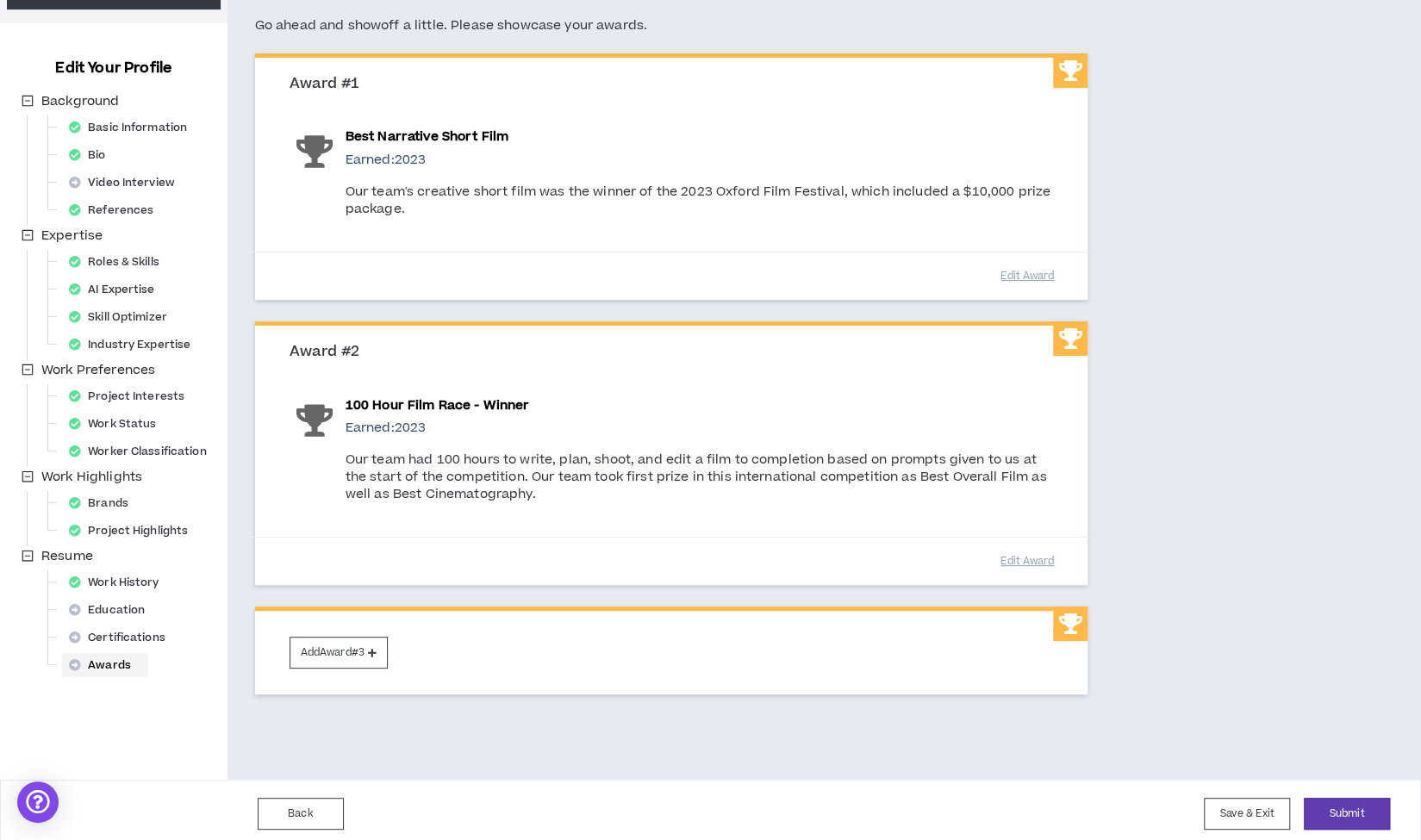
scroll to position [142, 0]
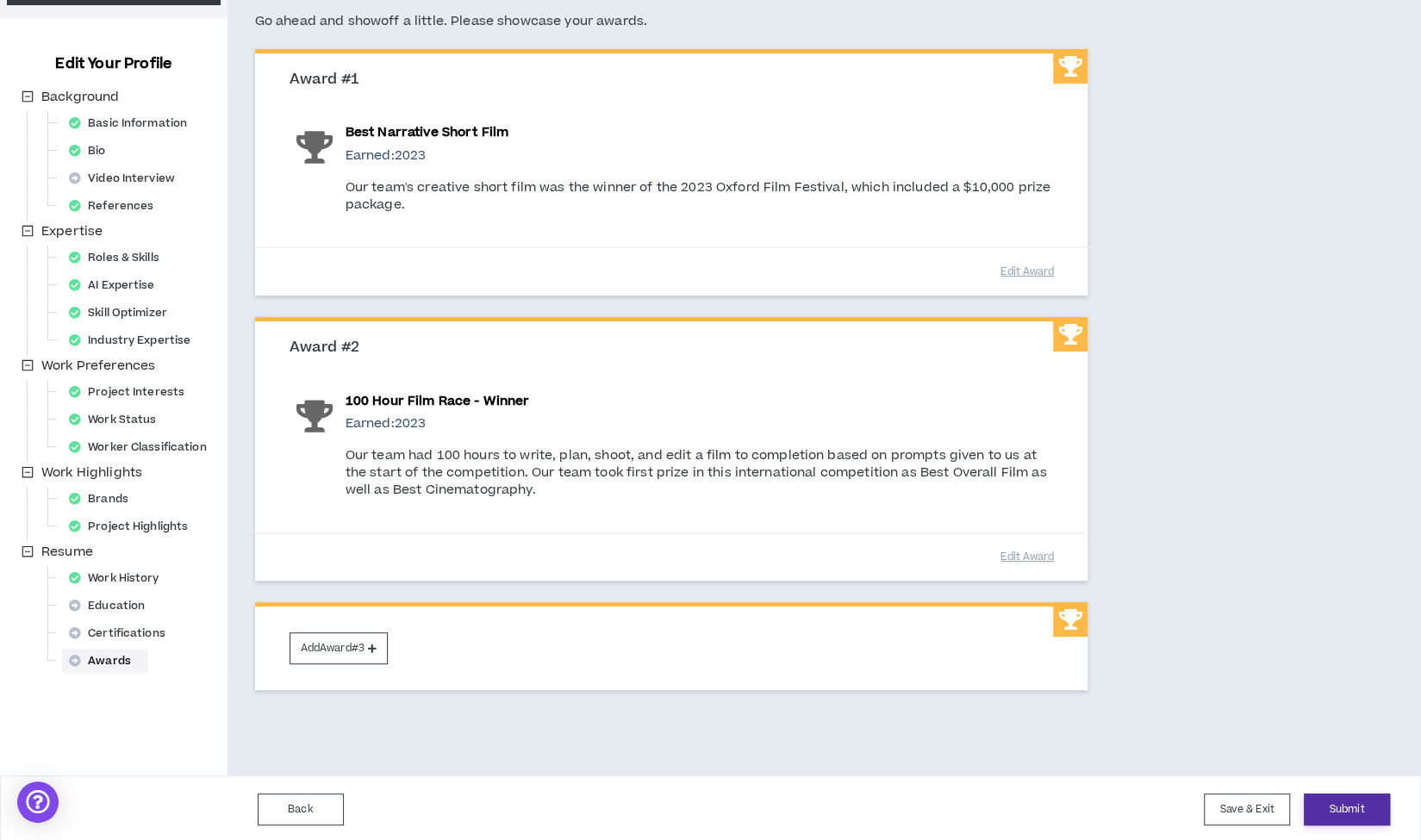
click at [1342, 804] on button "Submit" at bounding box center [1346, 810] width 86 height 32
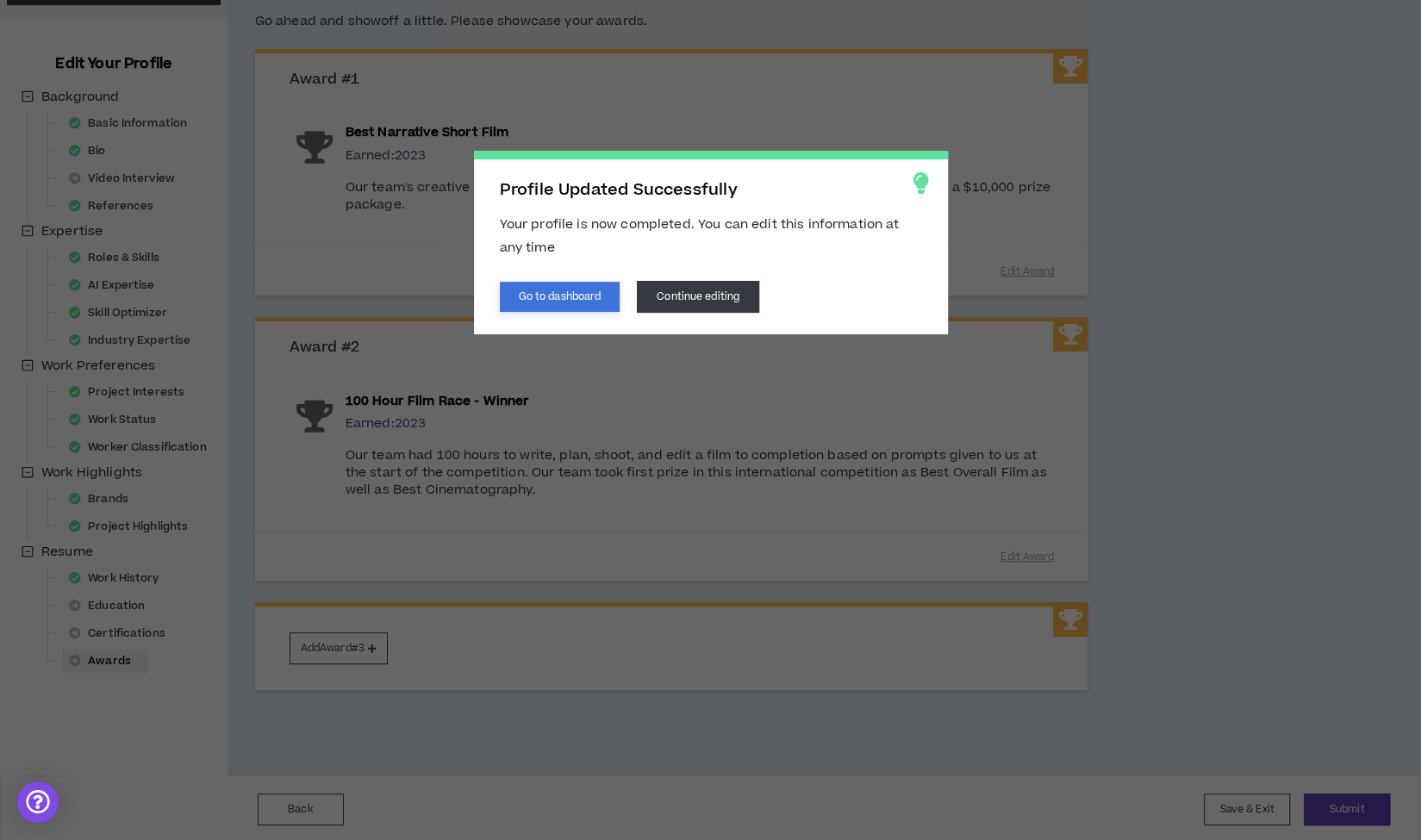
click at [590, 294] on button "Go to dashboard" at bounding box center [560, 297] width 121 height 30
